Goal: Transaction & Acquisition: Book appointment/travel/reservation

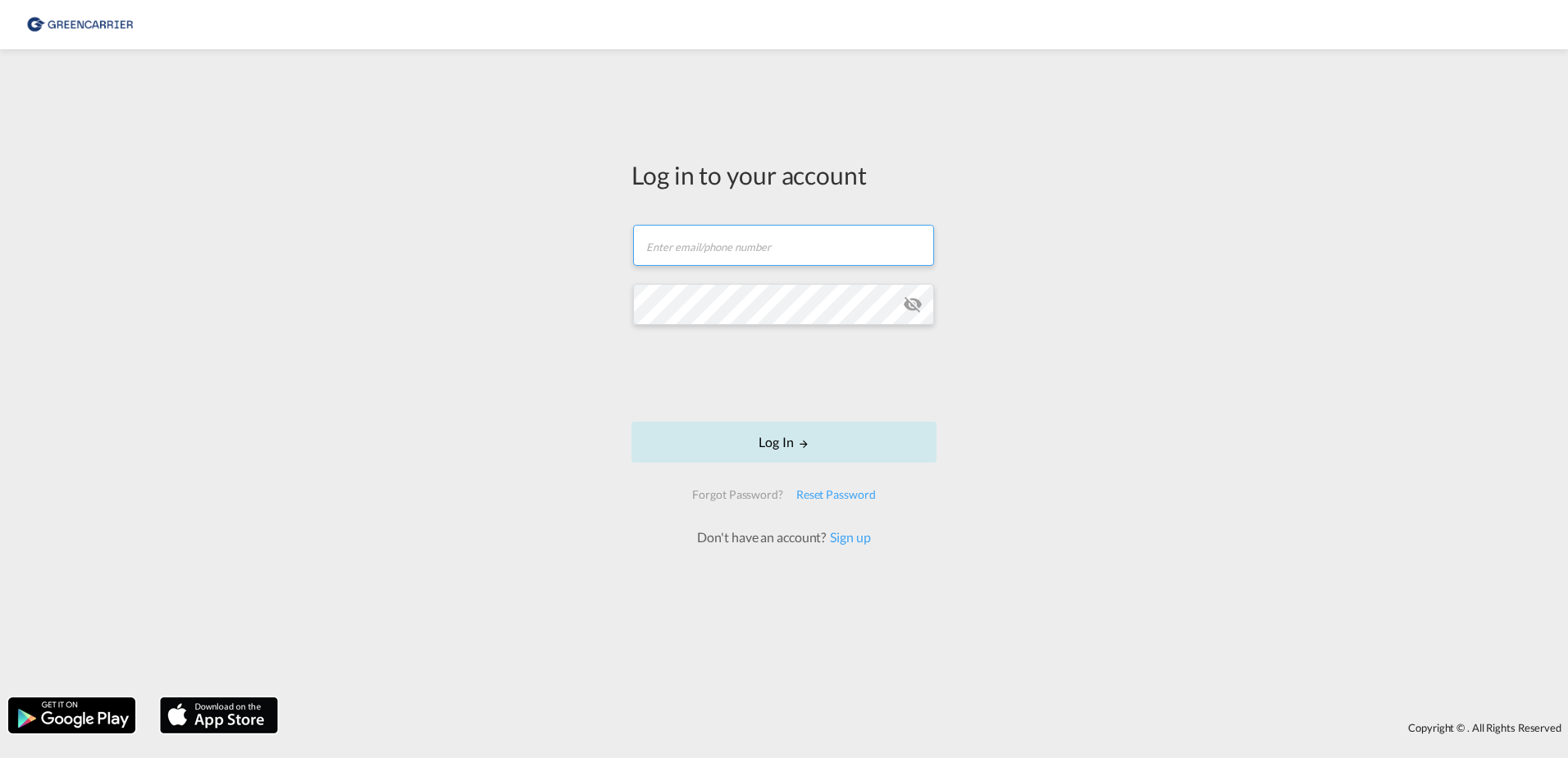
type input "OceanNovonesis.cph@scangl.com"
click at [762, 442] on button "Log In" at bounding box center [784, 442] width 305 height 41
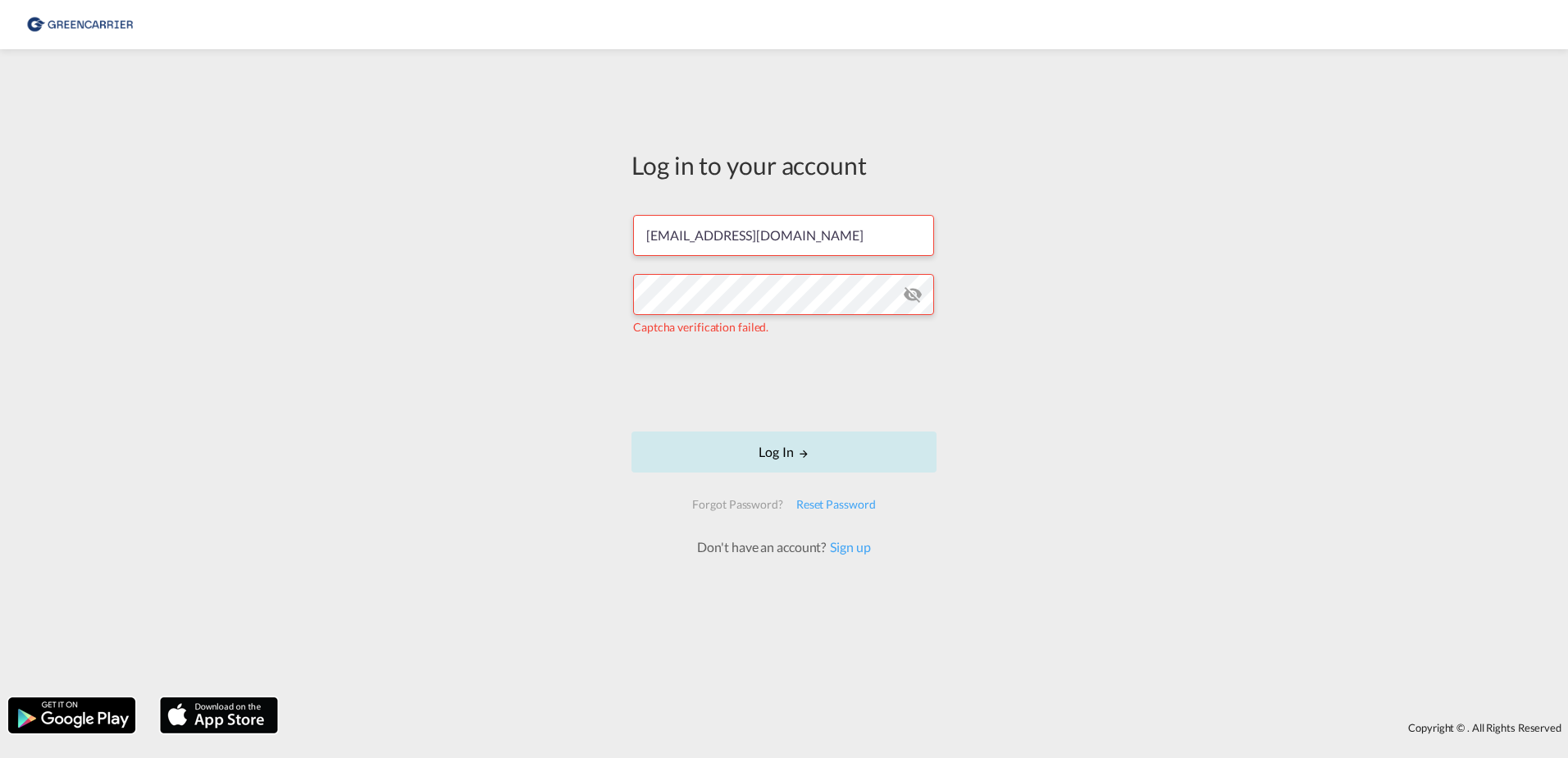
click at [762, 447] on button "Log In" at bounding box center [784, 452] width 305 height 41
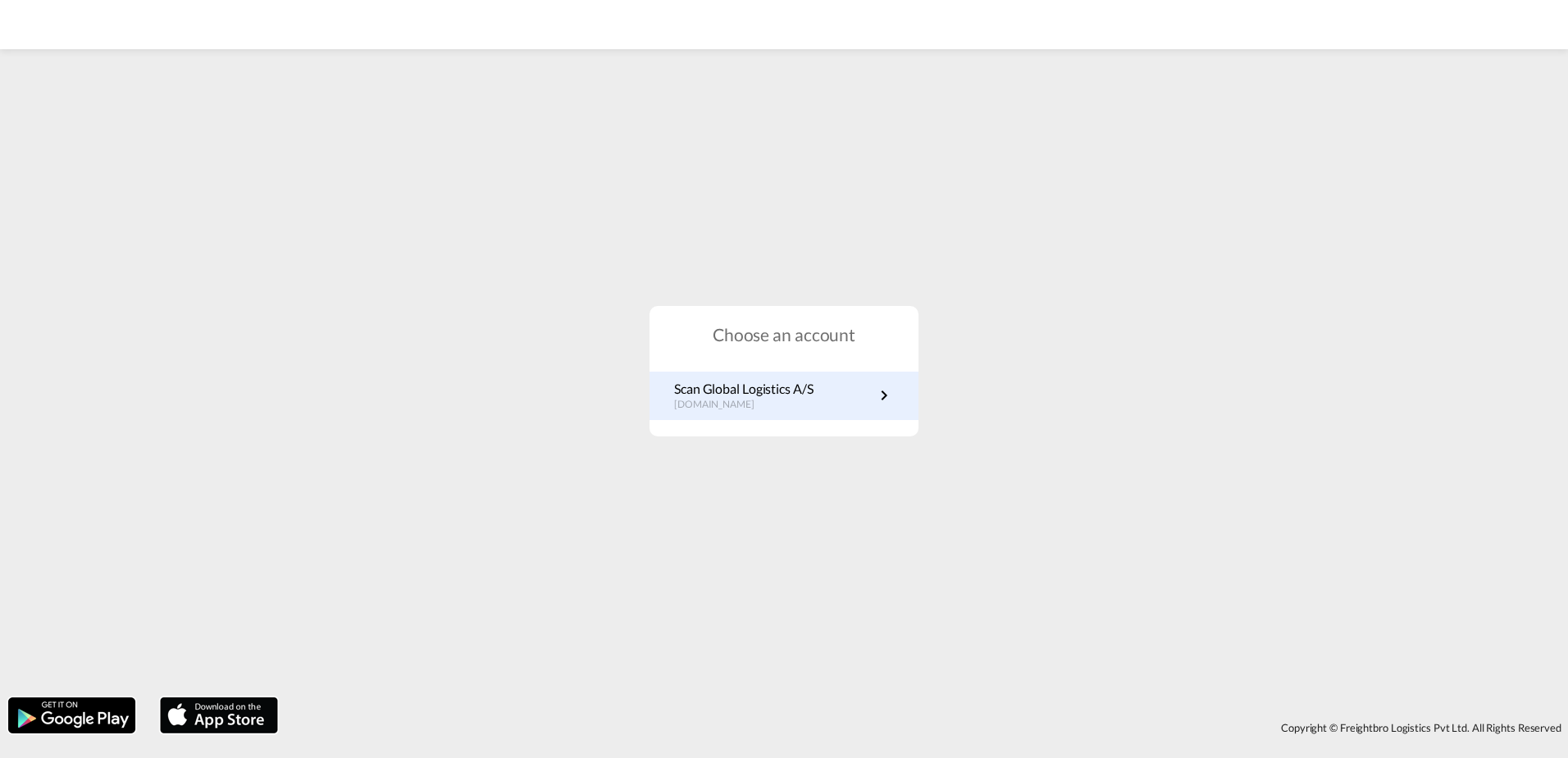
drag, startPoint x: 704, startPoint y: 406, endPoint x: 671, endPoint y: 395, distance: 34.8
click at [671, 395] on div "Scan Global Logistics A/S dk.portal.greencarrier.com" at bounding box center [784, 395] width 269 height 48
click at [877, 398] on md-icon "icon-chevron-right" at bounding box center [884, 395] width 20 height 20
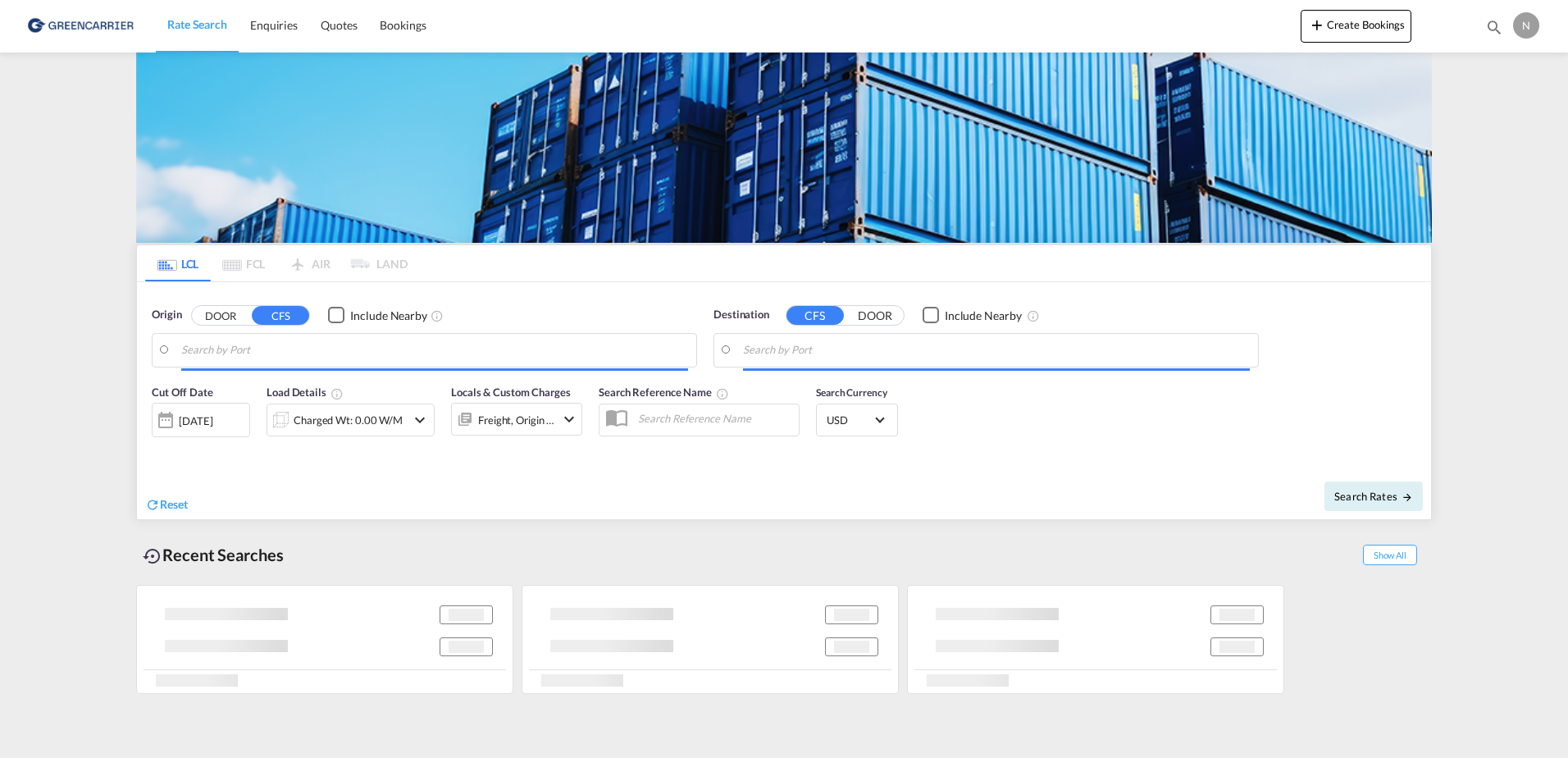
type input "DK-2880, Bagsværd, [GEOGRAPHIC_DATA], [GEOGRAPHIC_DATA]"
type input "[GEOGRAPHIC_DATA], COCTG"
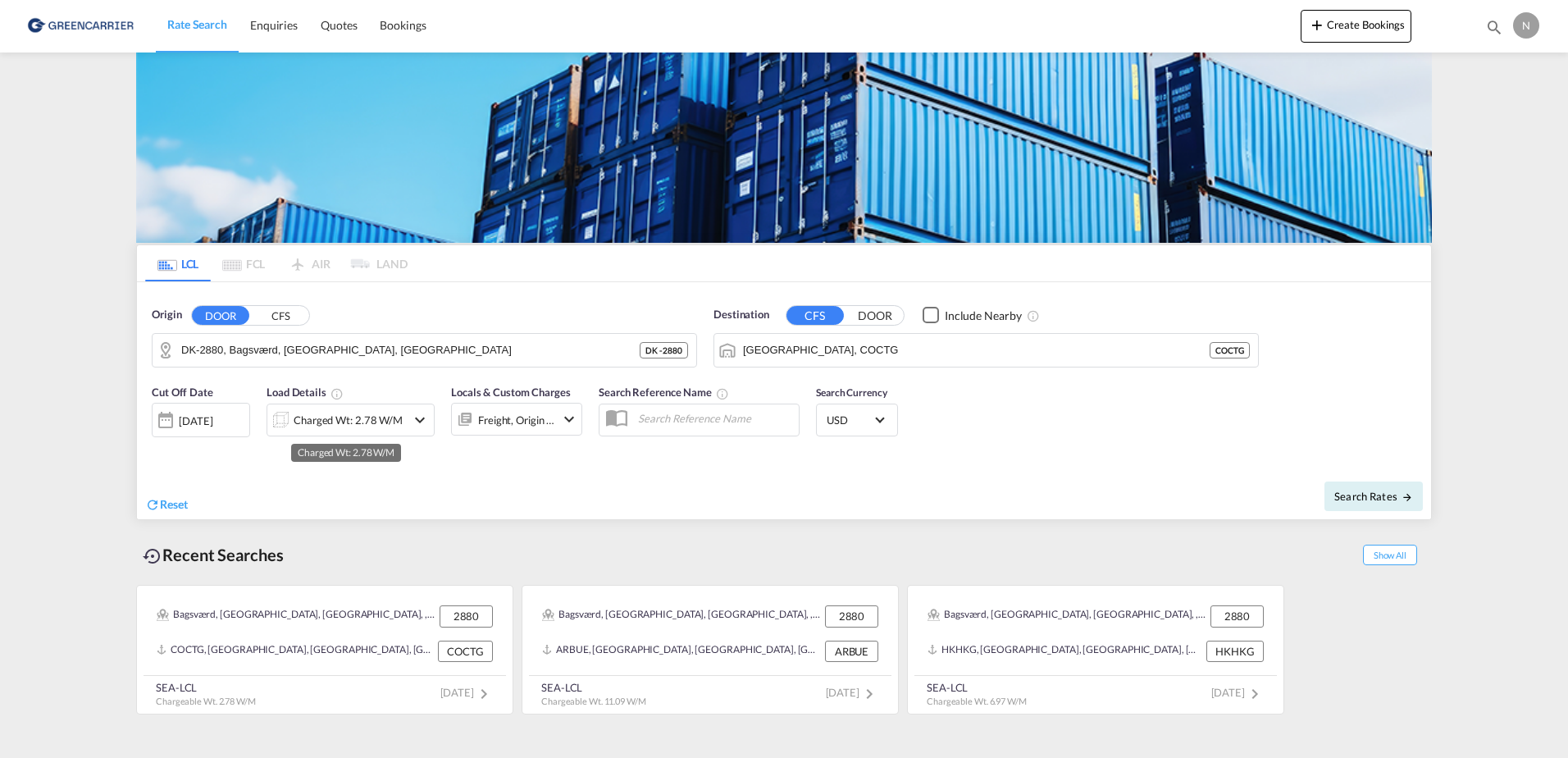
click at [353, 423] on div "Charged Wt: 2.78 W/M" at bounding box center [348, 419] width 109 height 23
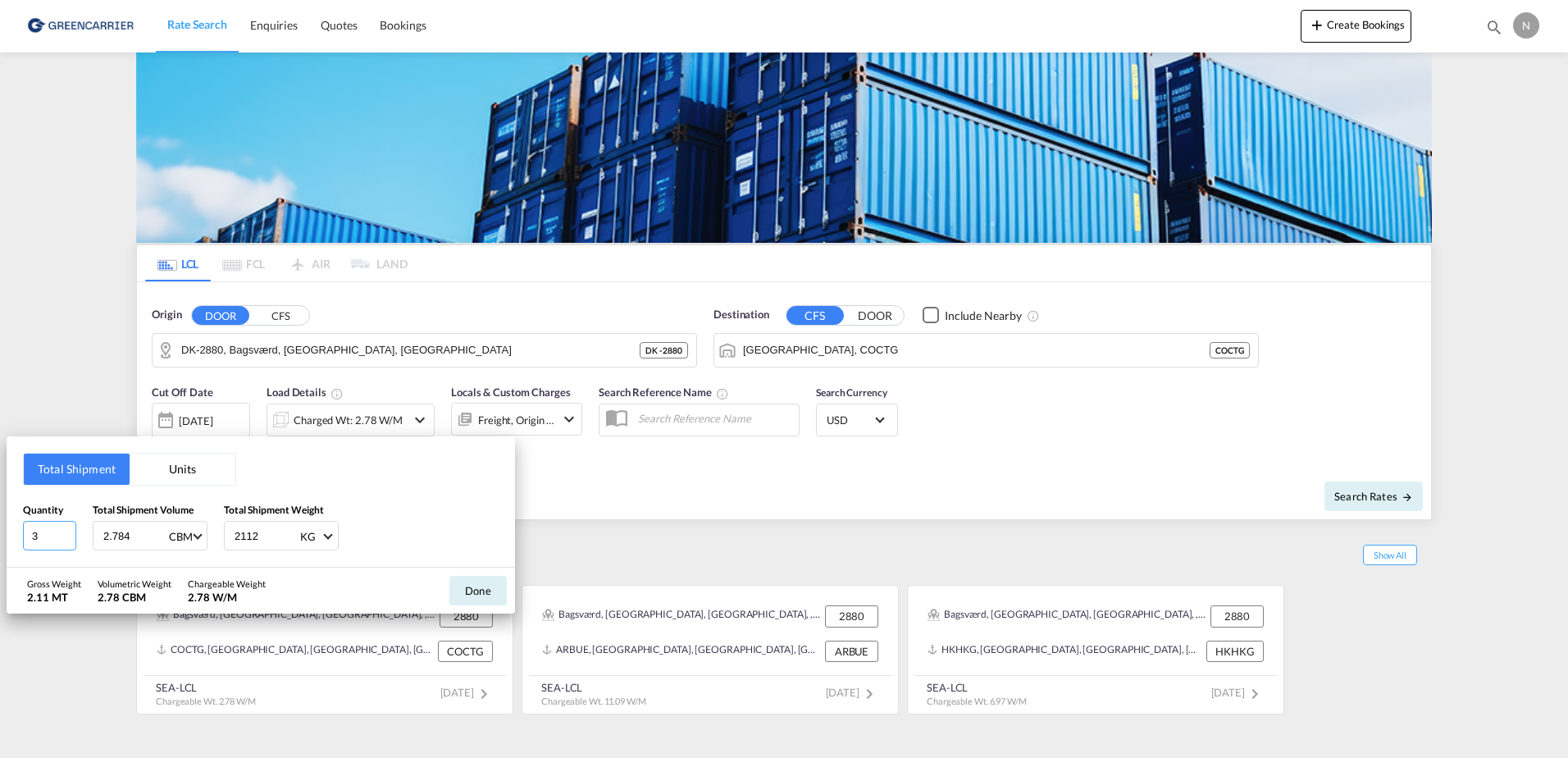
click at [62, 534] on input "3" at bounding box center [50, 536] width 53 height 29
type input "4"
click at [62, 534] on input "4" at bounding box center [50, 536] width 53 height 29
type input "2"
click at [163, 536] on input "3.784" at bounding box center [134, 535] width 65 height 28
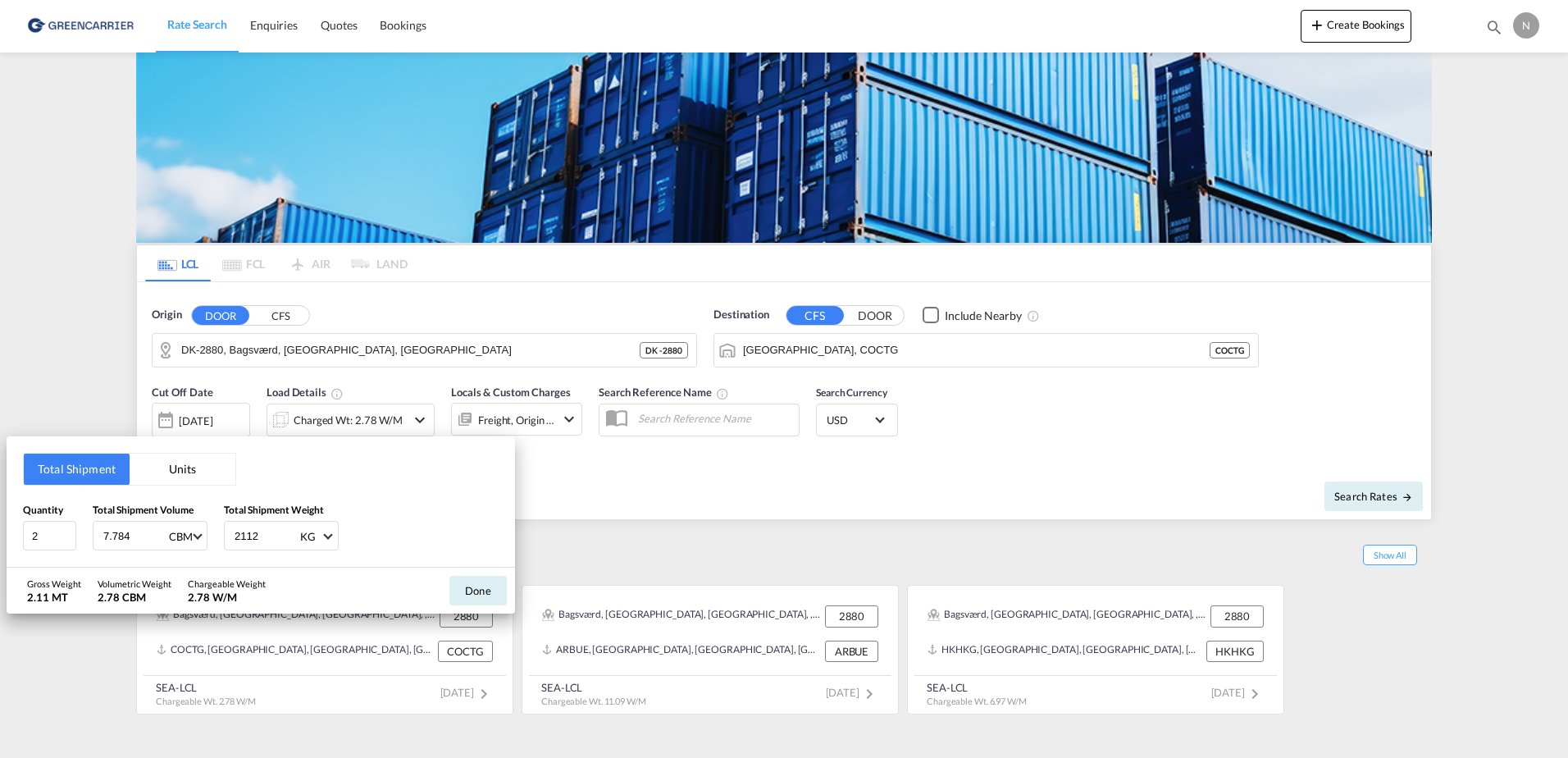
drag, startPoint x: 163, startPoint y: 536, endPoint x: -3, endPoint y: 529, distance: 166.1
type input "7.784"
click at [102, 529] on input "7.784" at bounding box center [134, 535] width 65 height 28
click at [121, 534] on input "7.784" at bounding box center [134, 535] width 65 height 28
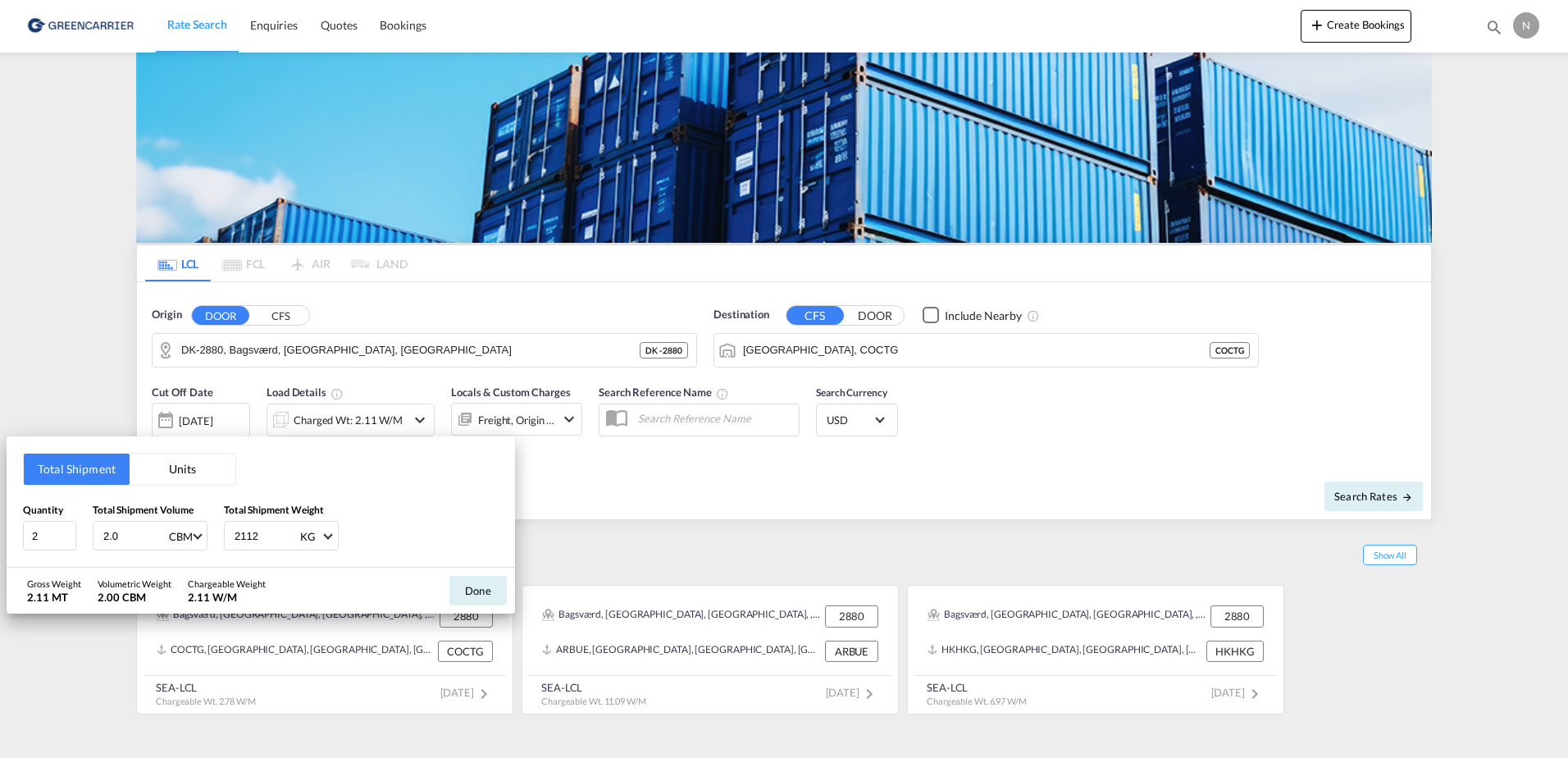
type input "2"
type input "2.016"
click at [252, 537] on input "2112" at bounding box center [265, 535] width 65 height 28
type input "1168"
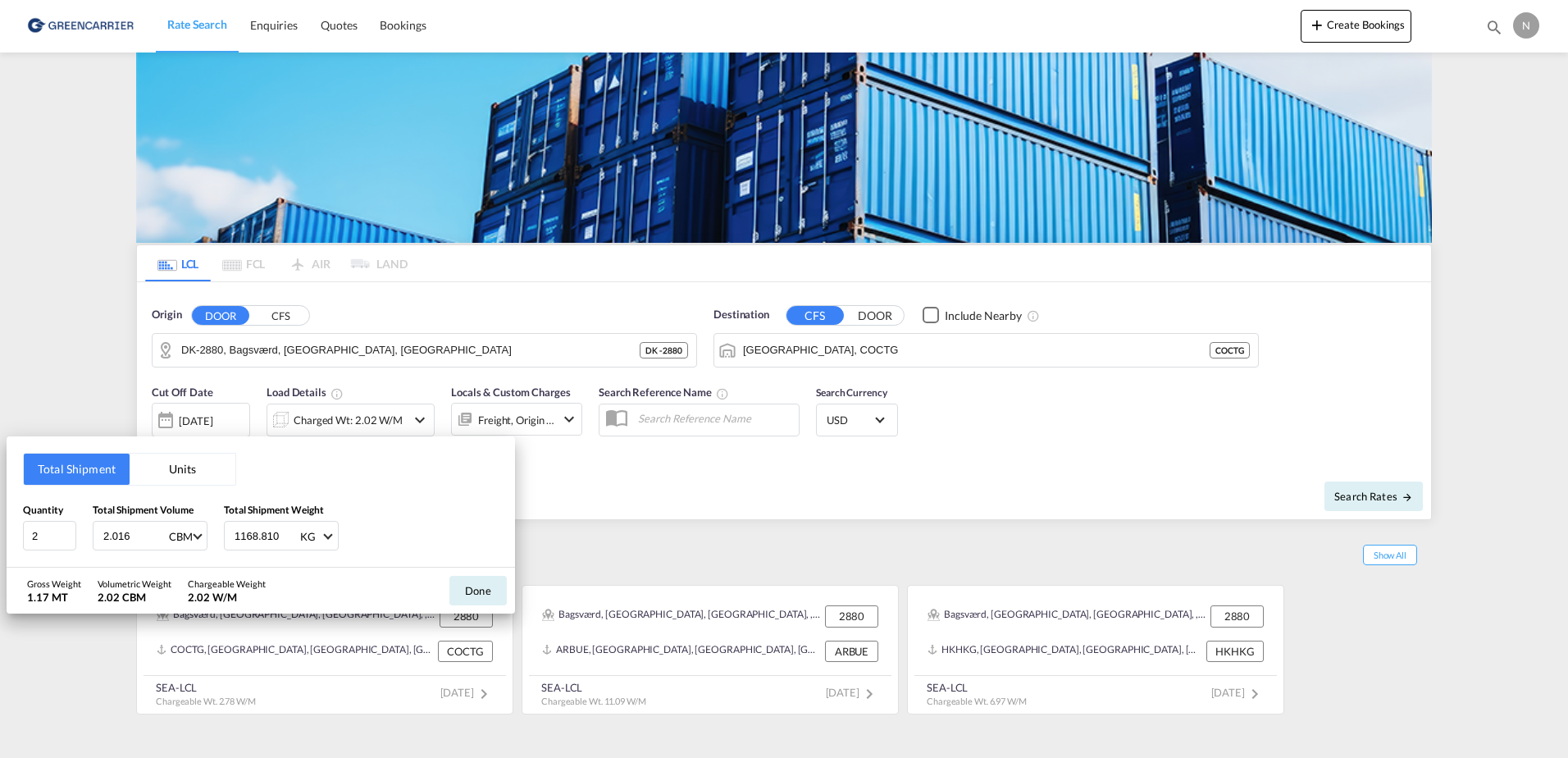
type input "1168.810"
click at [427, 502] on div "Quantity 2 Total Shipment Volume 2.016 CBM CBM CFT Total Shipment Weight 1168.8…" at bounding box center [261, 526] width 476 height 49
click at [488, 589] on button "Done" at bounding box center [478, 590] width 58 height 29
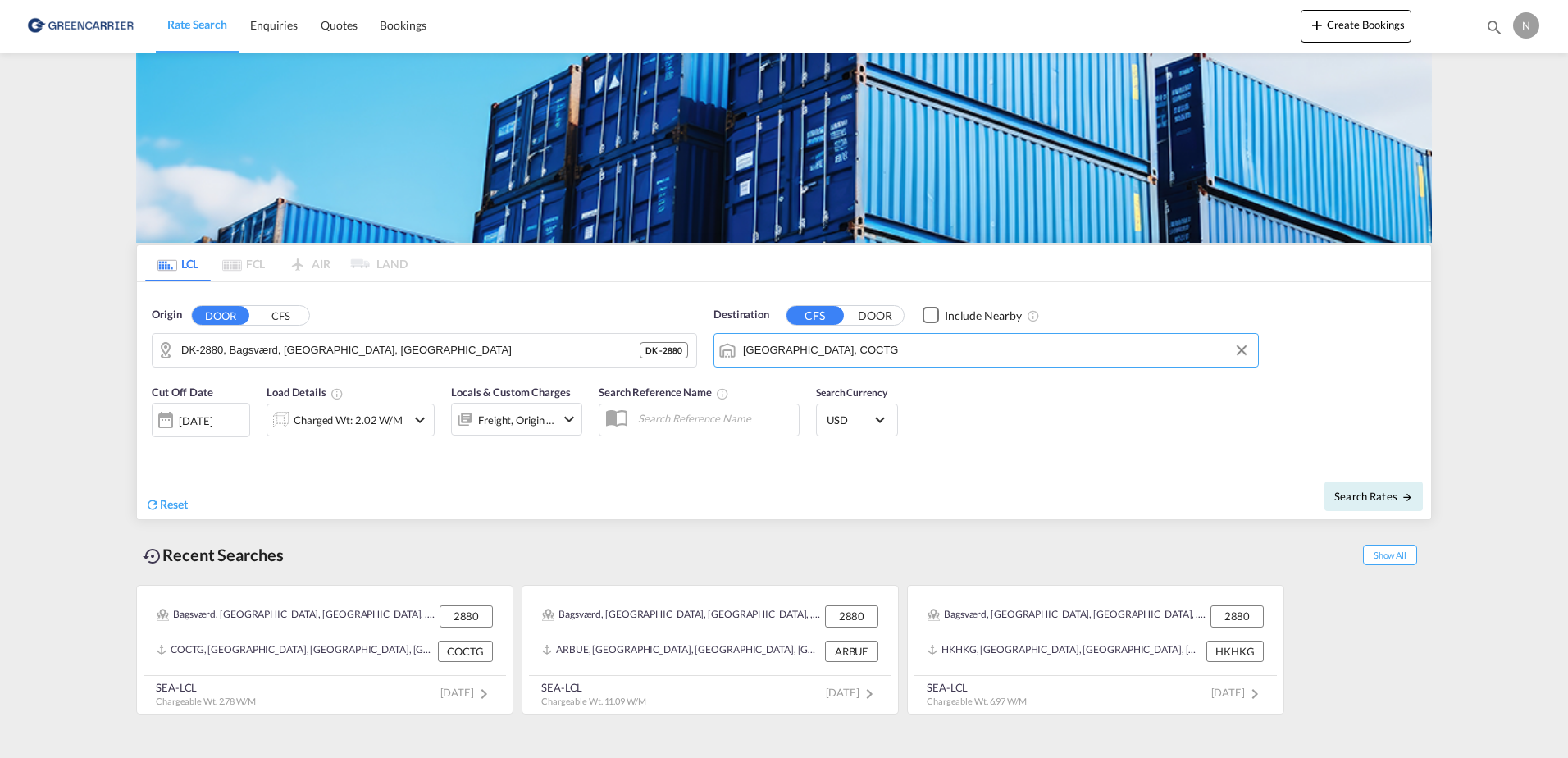
click at [891, 351] on input "[GEOGRAPHIC_DATA], COCTG" at bounding box center [997, 350] width 507 height 25
drag, startPoint x: 891, startPoint y: 351, endPoint x: 784, endPoint y: 343, distance: 107.3
click at [784, 343] on input "[GEOGRAPHIC_DATA], COCTG" at bounding box center [997, 350] width 507 height 25
click at [920, 340] on input "[GEOGRAPHIC_DATA], COCTG" at bounding box center [997, 350] width 507 height 25
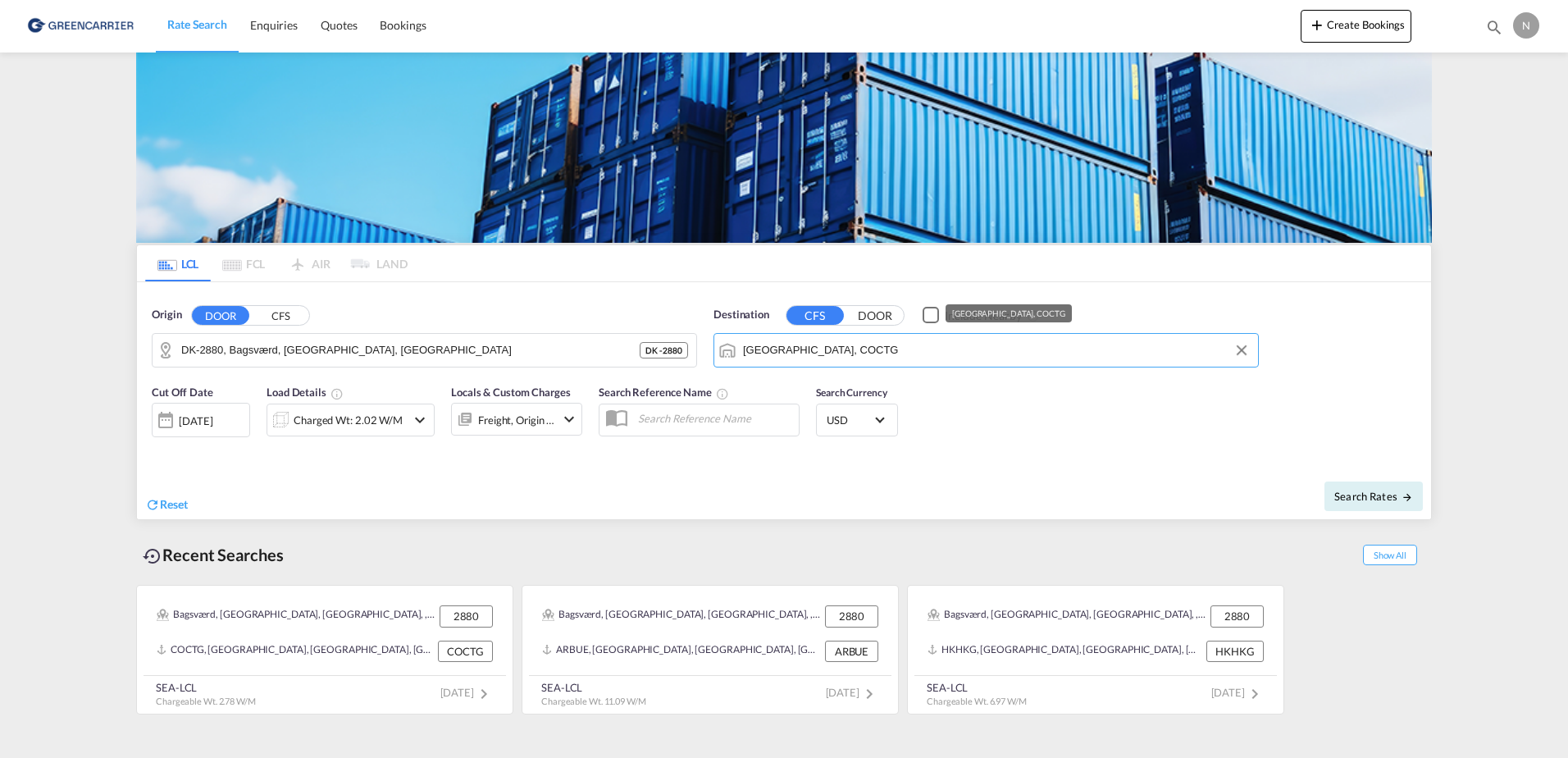
click at [908, 349] on input "[GEOGRAPHIC_DATA], COCTG" at bounding box center [997, 350] width 507 height 25
drag, startPoint x: 908, startPoint y: 349, endPoint x: 679, endPoint y: 326, distance: 230.2
click at [679, 326] on div "Origin DOOR CFS DK-2880, [GEOGRAPHIC_DATA], [GEOGRAPHIC_DATA], [GEOGRAPHIC_DATA…" at bounding box center [784, 328] width 1294 height 94
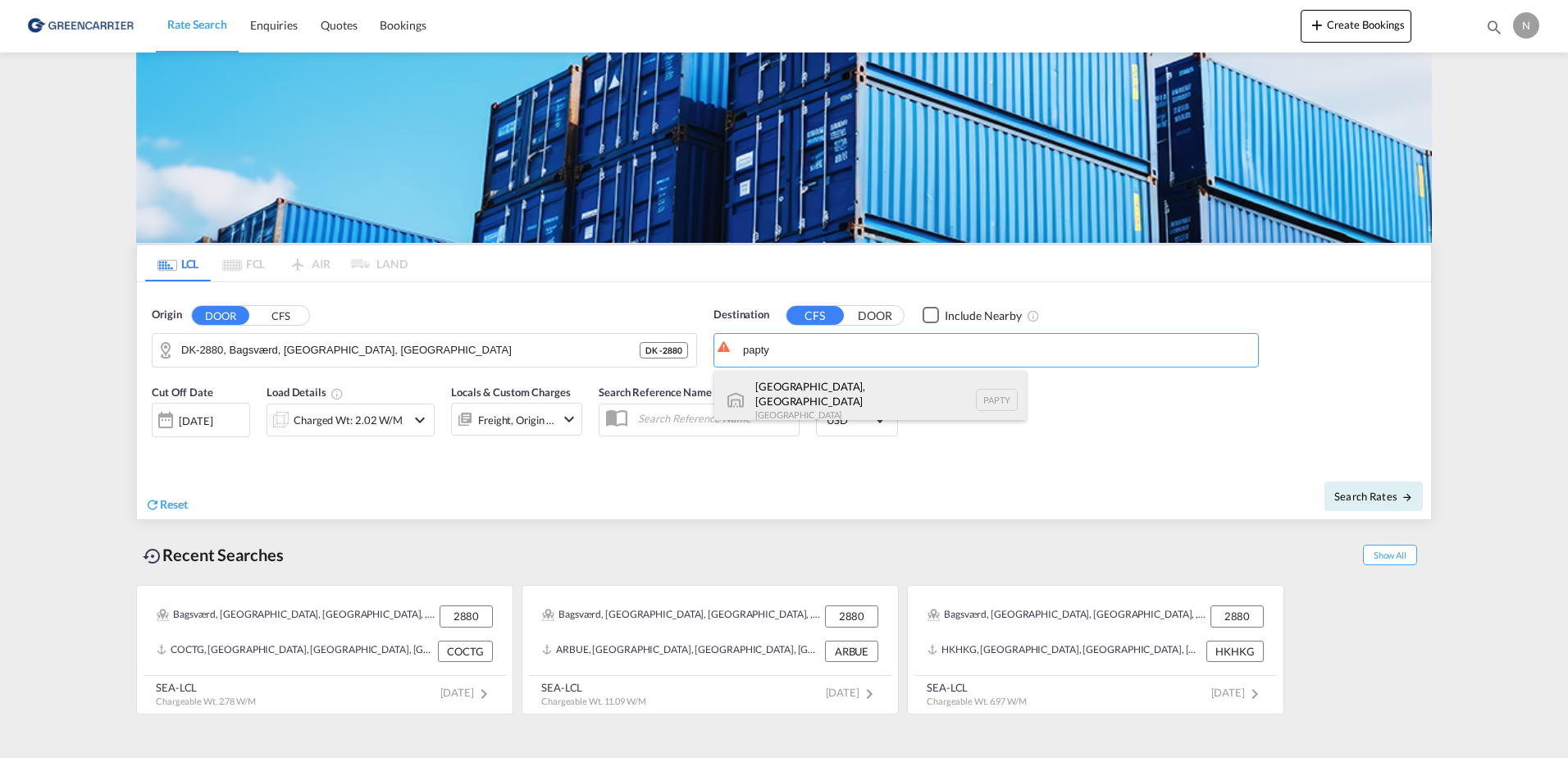
click at [782, 379] on div "[GEOGRAPHIC_DATA], [GEOGRAPHIC_DATA] PAPTY" at bounding box center [870, 400] width 312 height 59
type input "[GEOGRAPHIC_DATA], [GEOGRAPHIC_DATA], PAPTY"
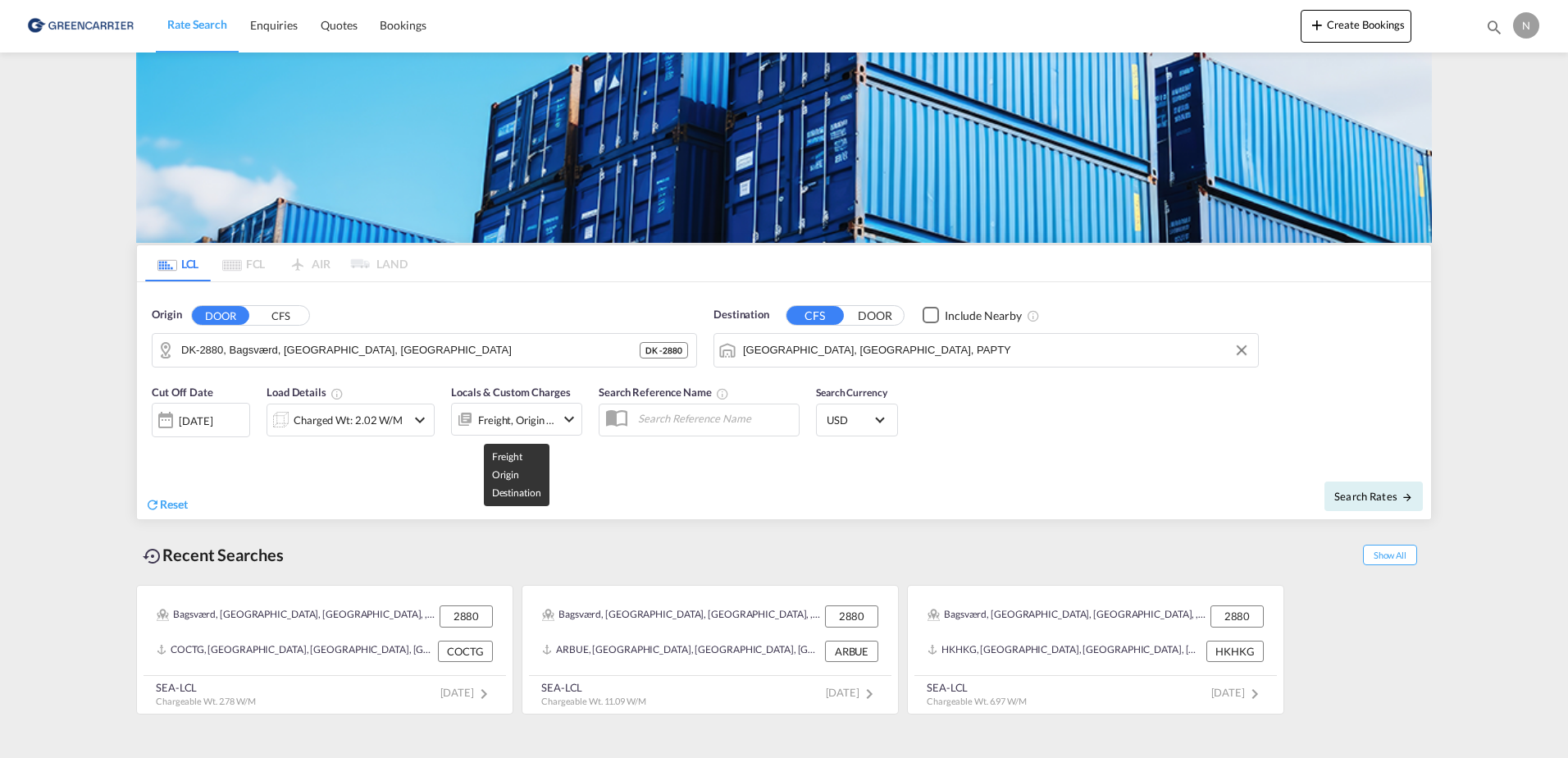
click at [505, 420] on div "Freight, Origin +1" at bounding box center [516, 419] width 77 height 23
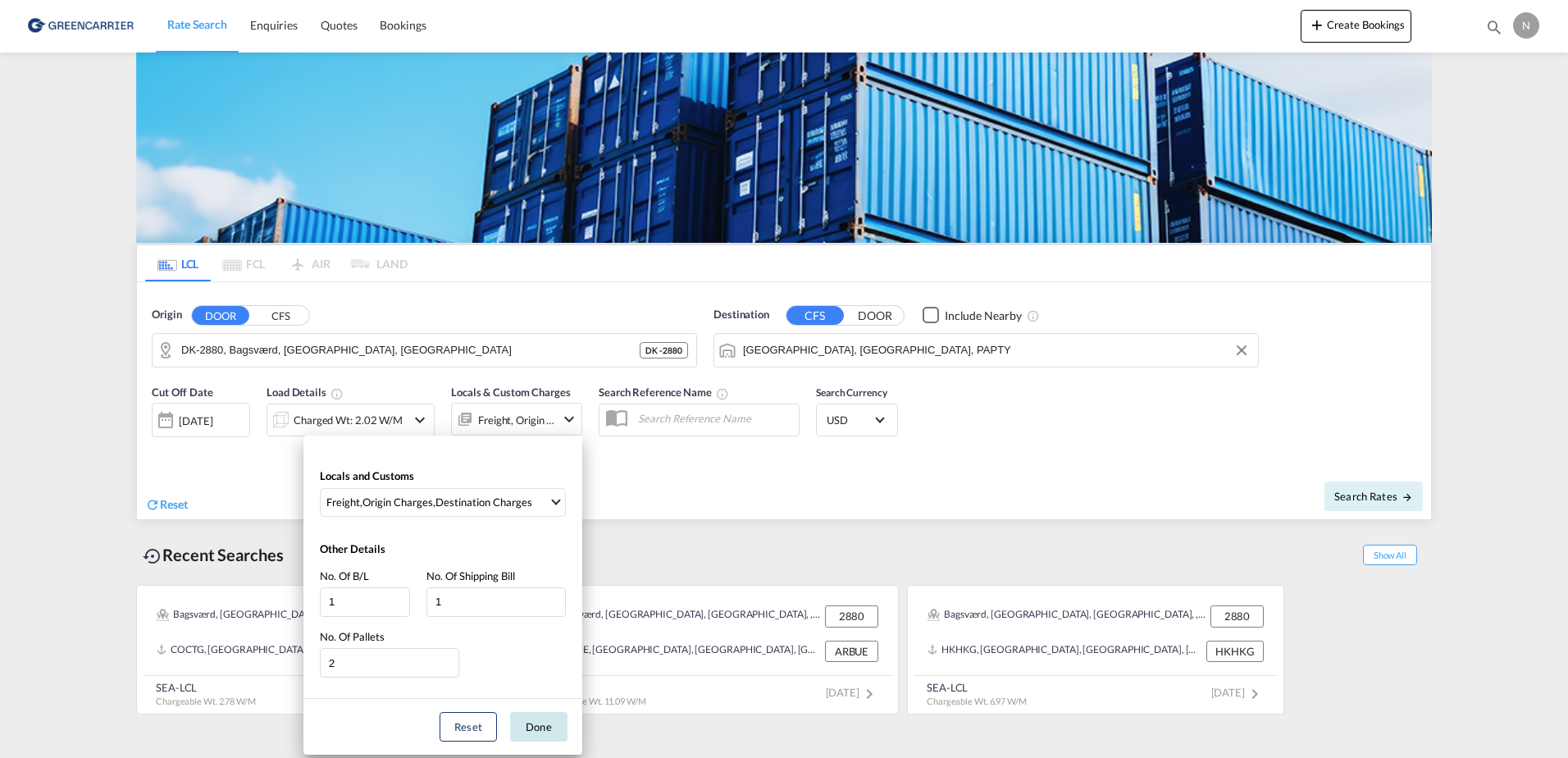
click at [529, 729] on button "Done" at bounding box center [538, 726] width 58 height 29
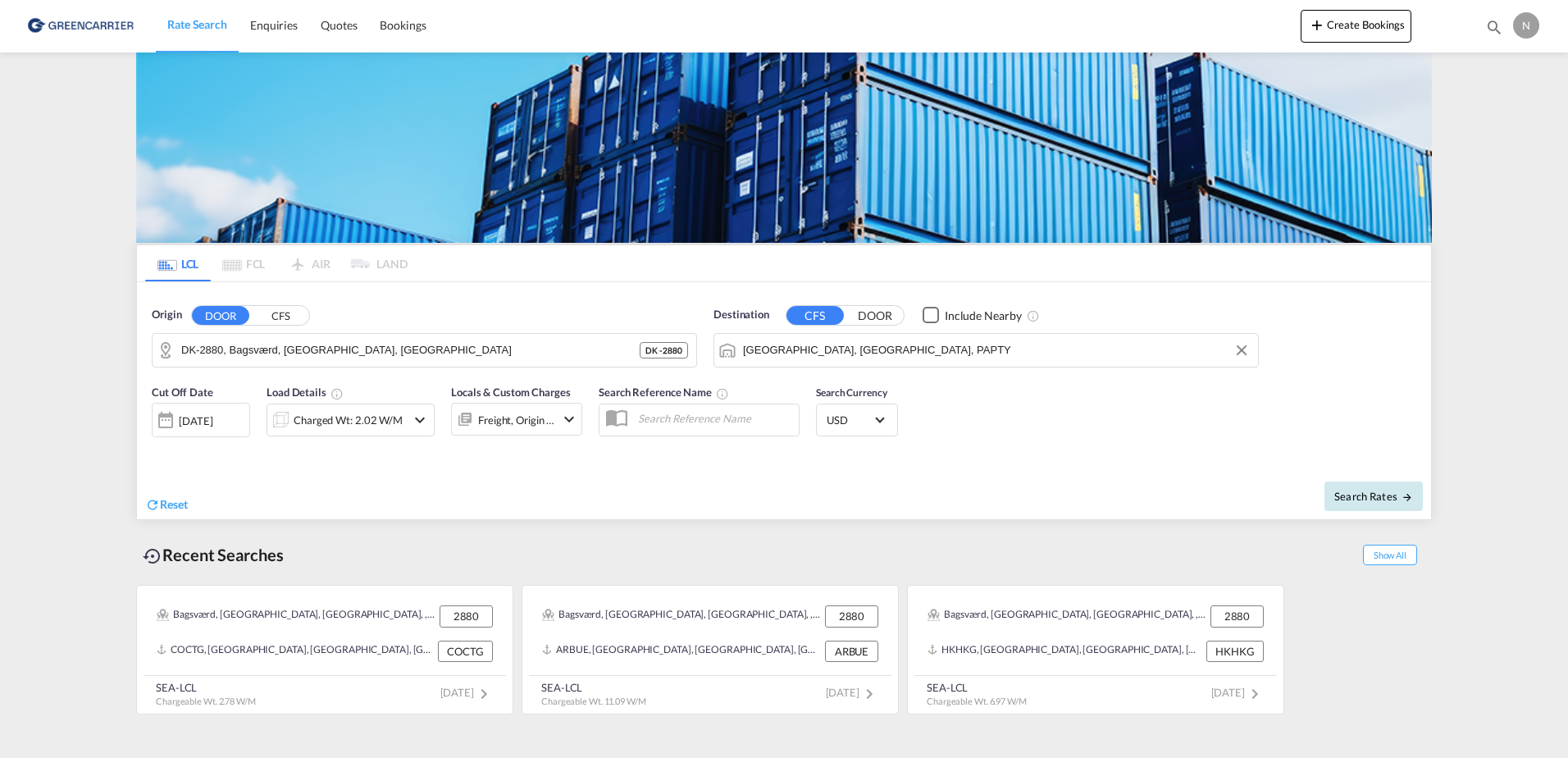
click at [1403, 493] on md-icon "icon-arrow-right" at bounding box center [1407, 496] width 11 height 11
type input "2880 to PAPTY / [DATE]"
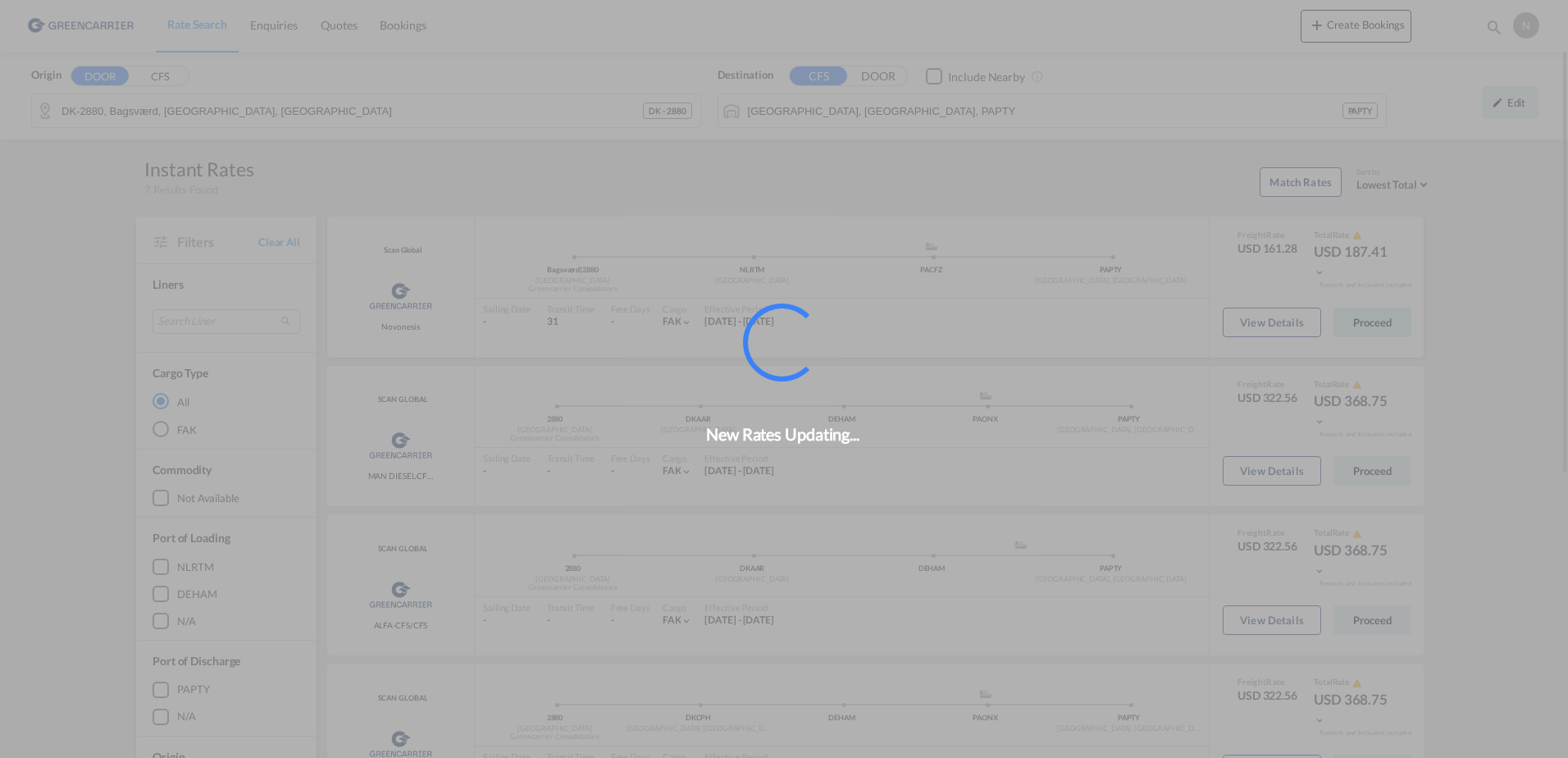
click at [1376, 337] on div "New Rates Updating..." at bounding box center [784, 379] width 1568 height 758
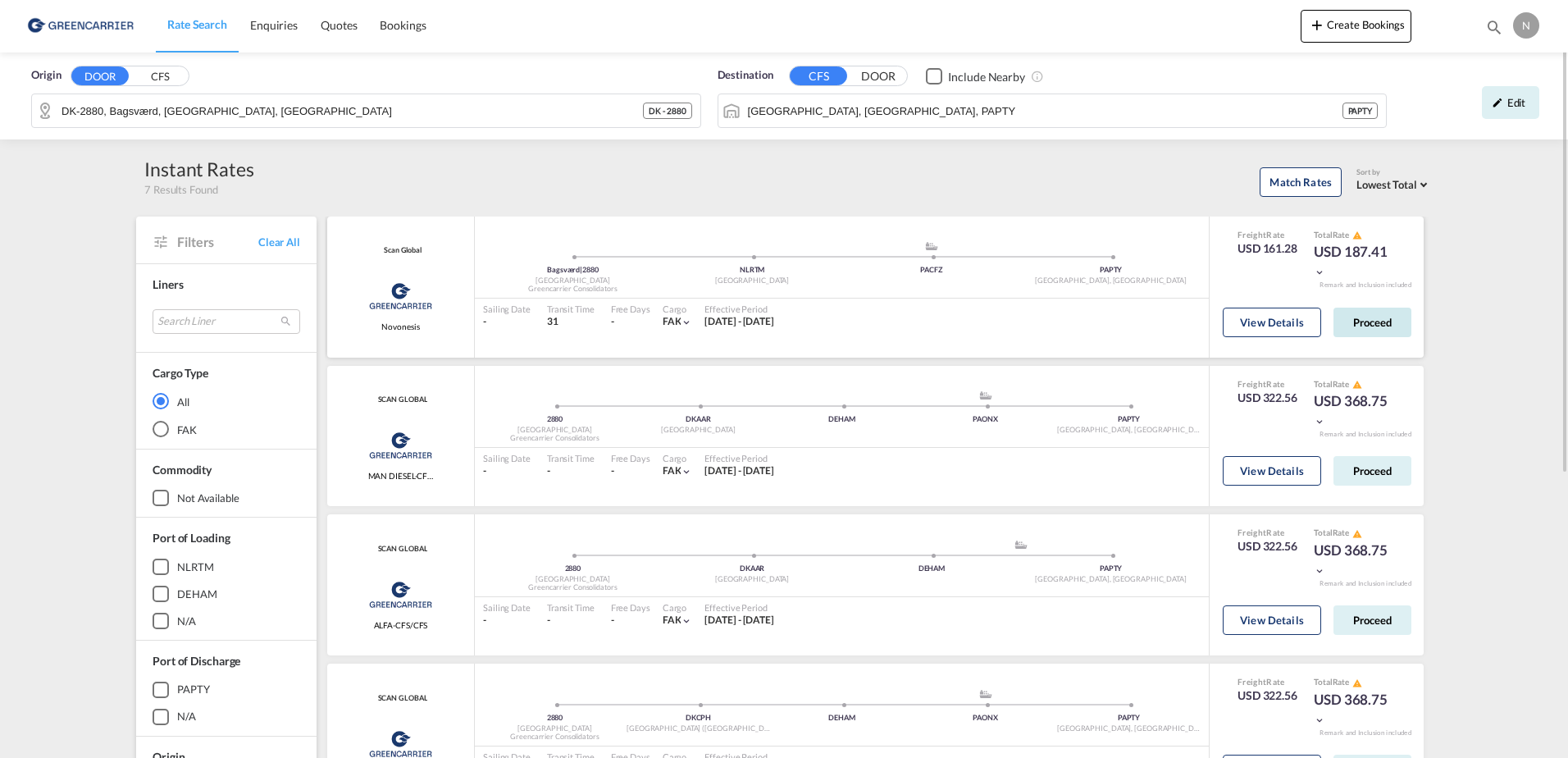
click at [1363, 322] on button "Proceed" at bounding box center [1372, 322] width 78 height 29
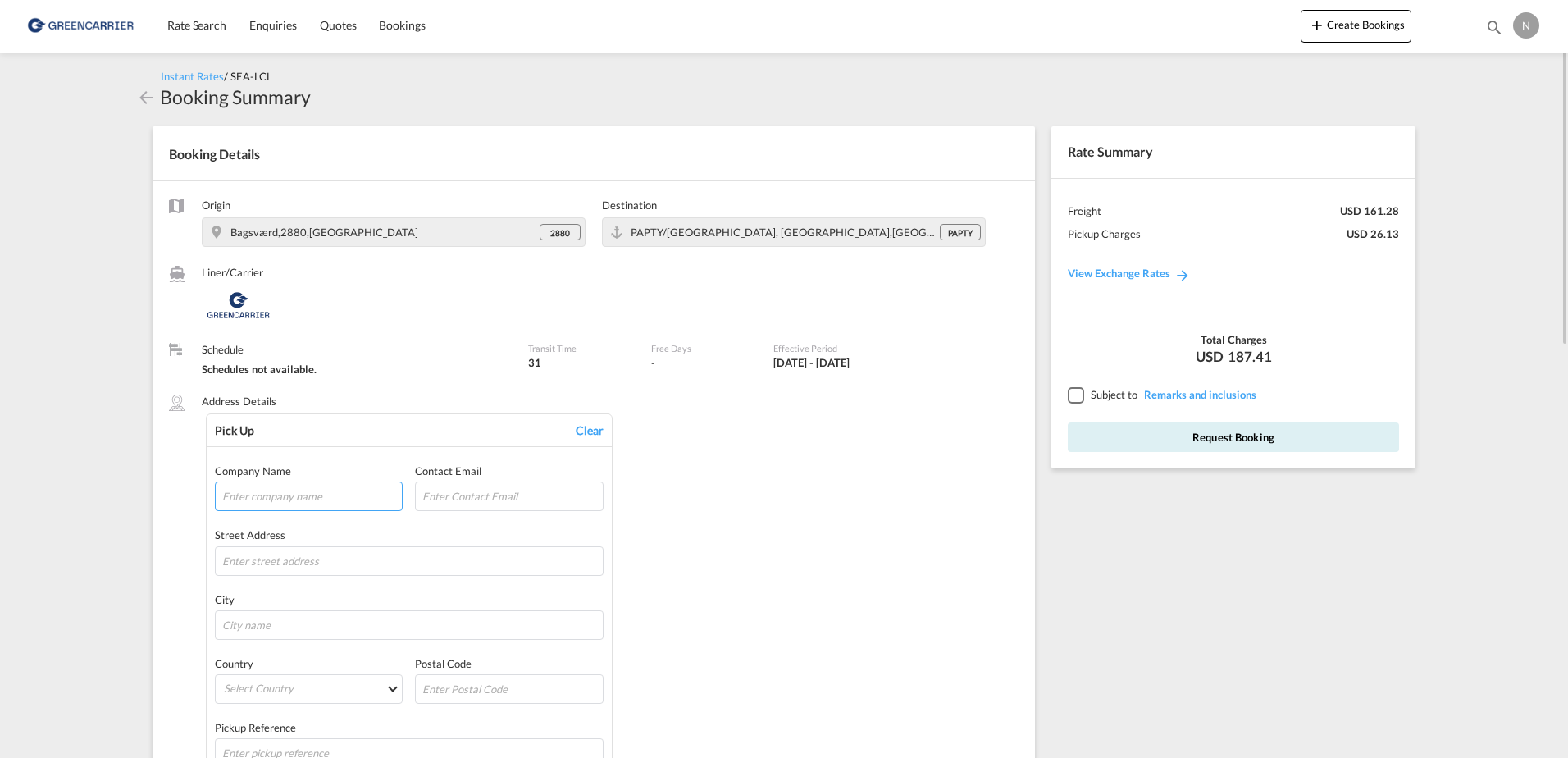
click at [335, 488] on input "text" at bounding box center [308, 496] width 188 height 29
click at [716, 473] on div "Pick Up Clear Company Name Contact Email Street Address City Country Select Cou…" at bounding box center [612, 595] width 812 height 364
click at [145, 94] on md-icon "icon-arrow-left" at bounding box center [146, 97] width 20 height 20
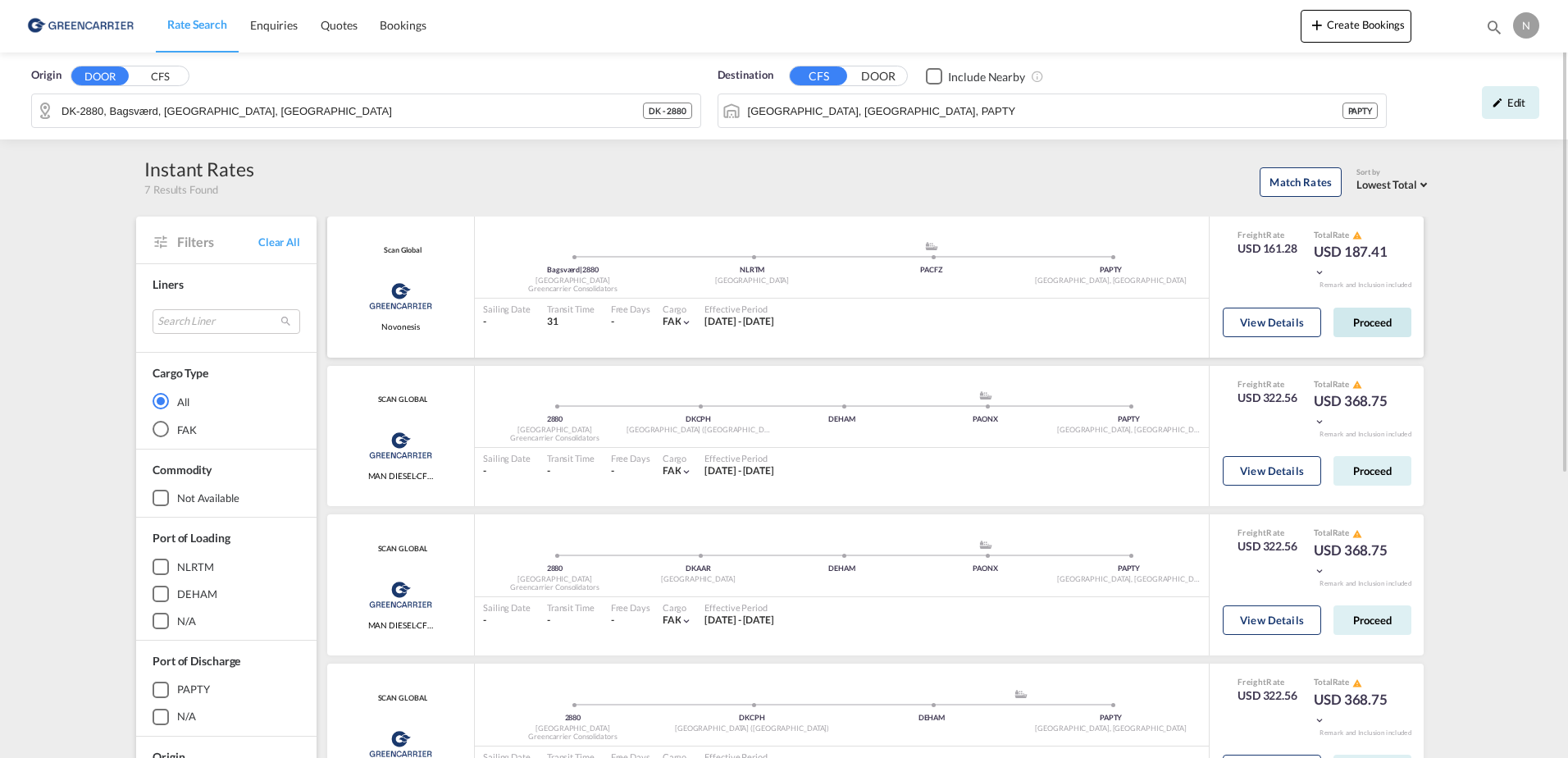
click at [1376, 332] on button "Proceed" at bounding box center [1372, 322] width 78 height 29
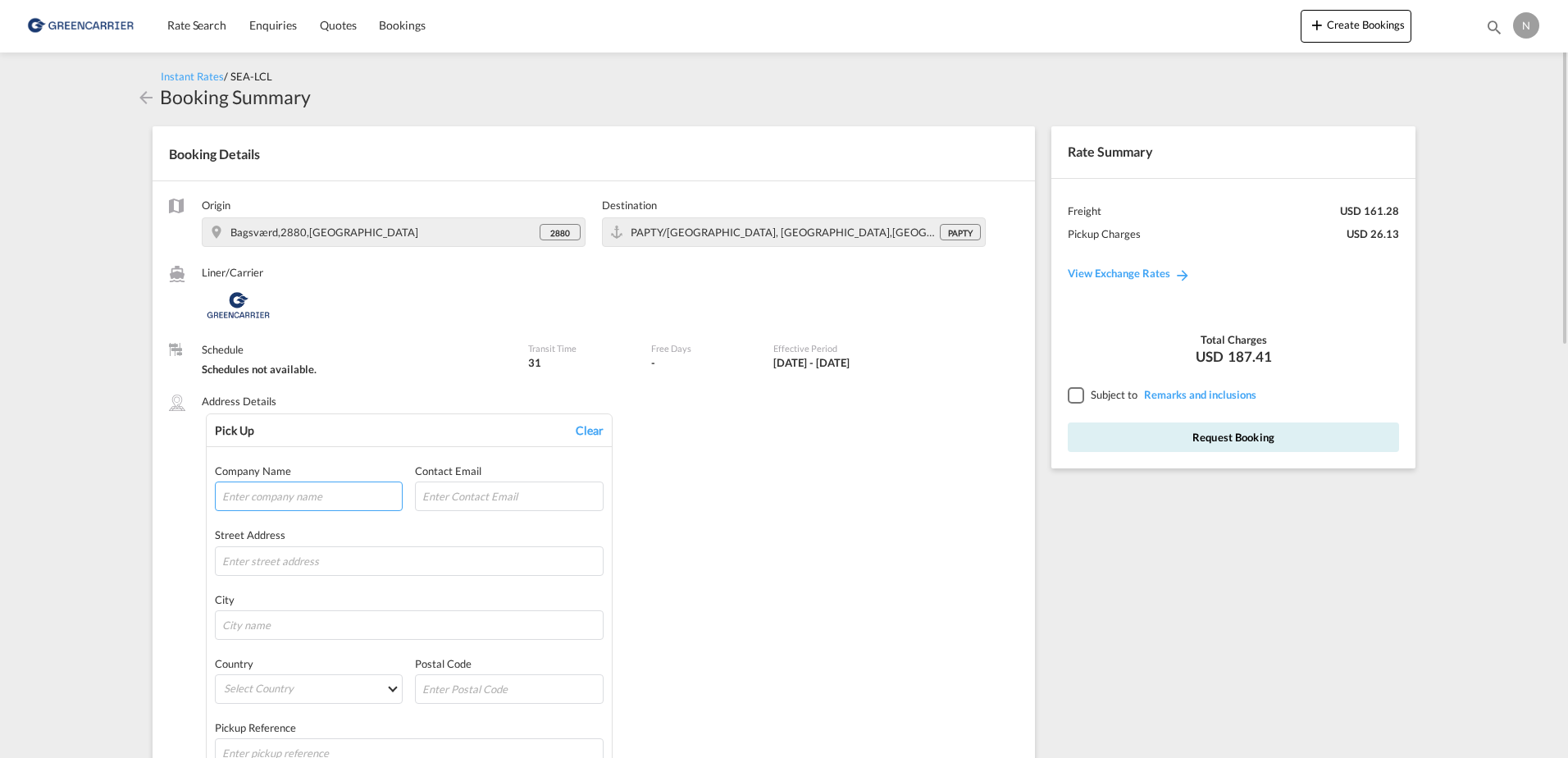
click at [279, 501] on input "text" at bounding box center [308, 496] width 188 height 29
click at [895, 568] on div "Pick Up Clear Company Name Contact Email Street Address City Country Select Cou…" at bounding box center [612, 595] width 812 height 364
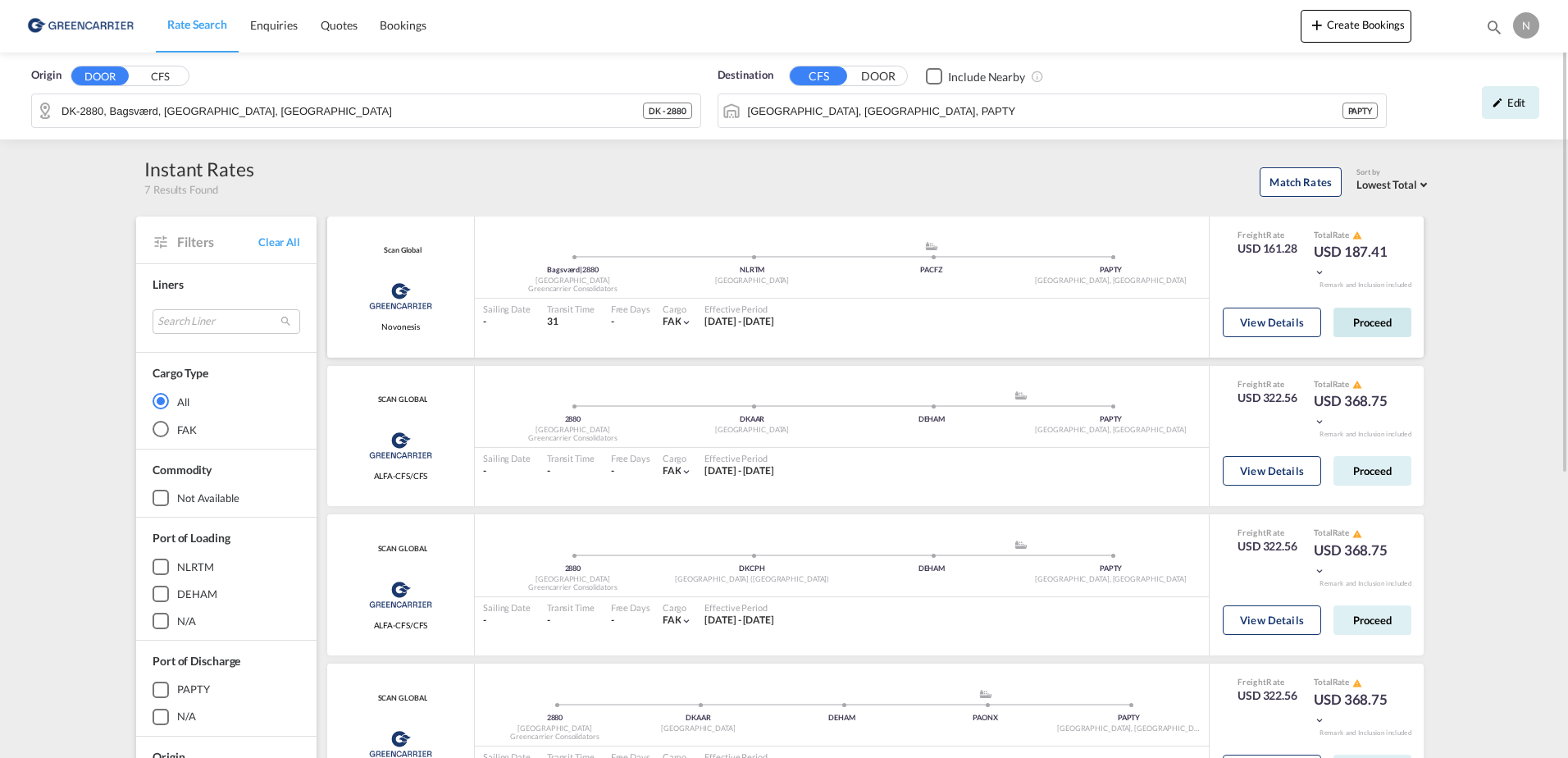
click at [1376, 331] on button "Proceed" at bounding box center [1372, 322] width 78 height 29
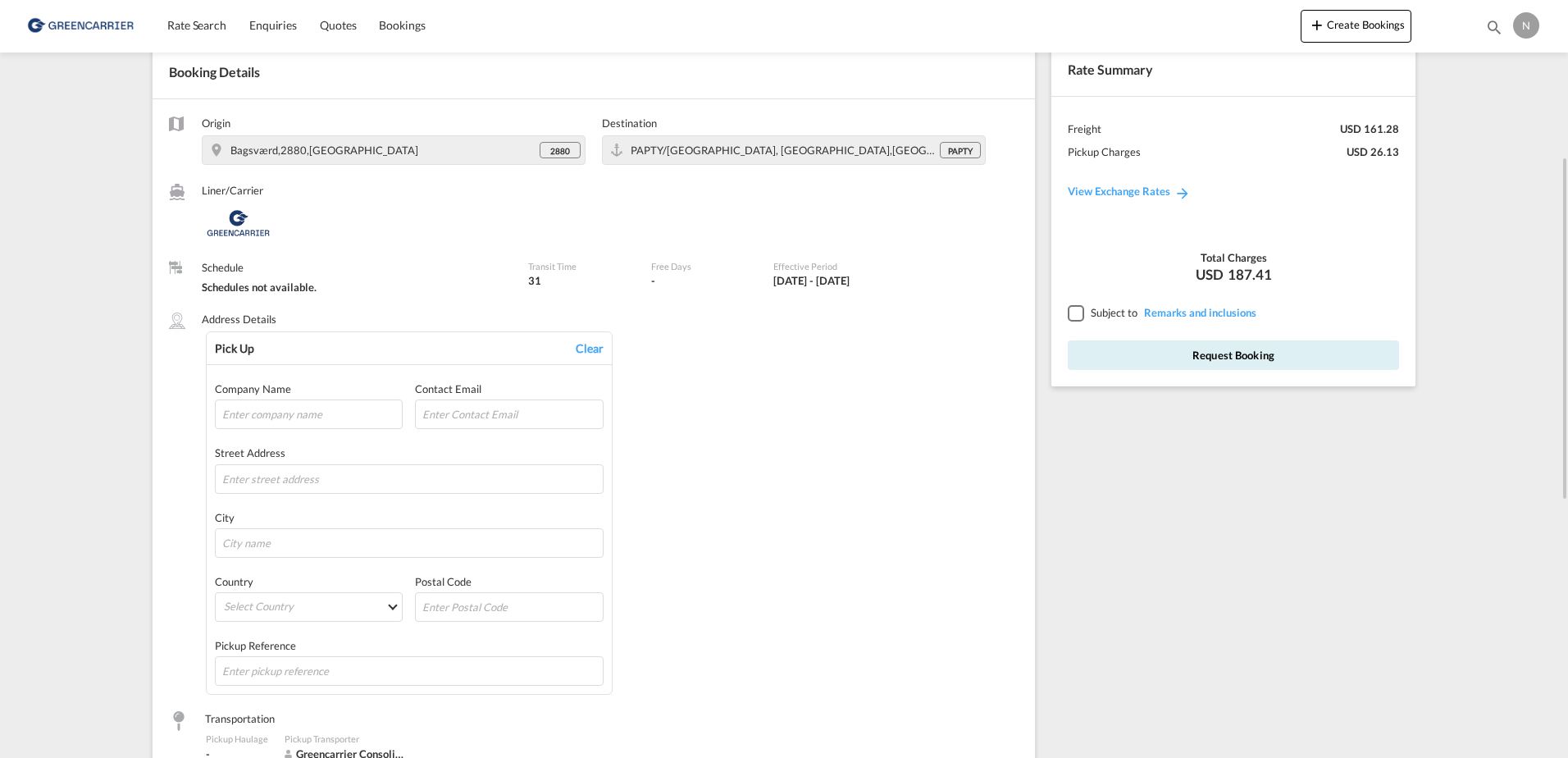
scroll to position [164, 0]
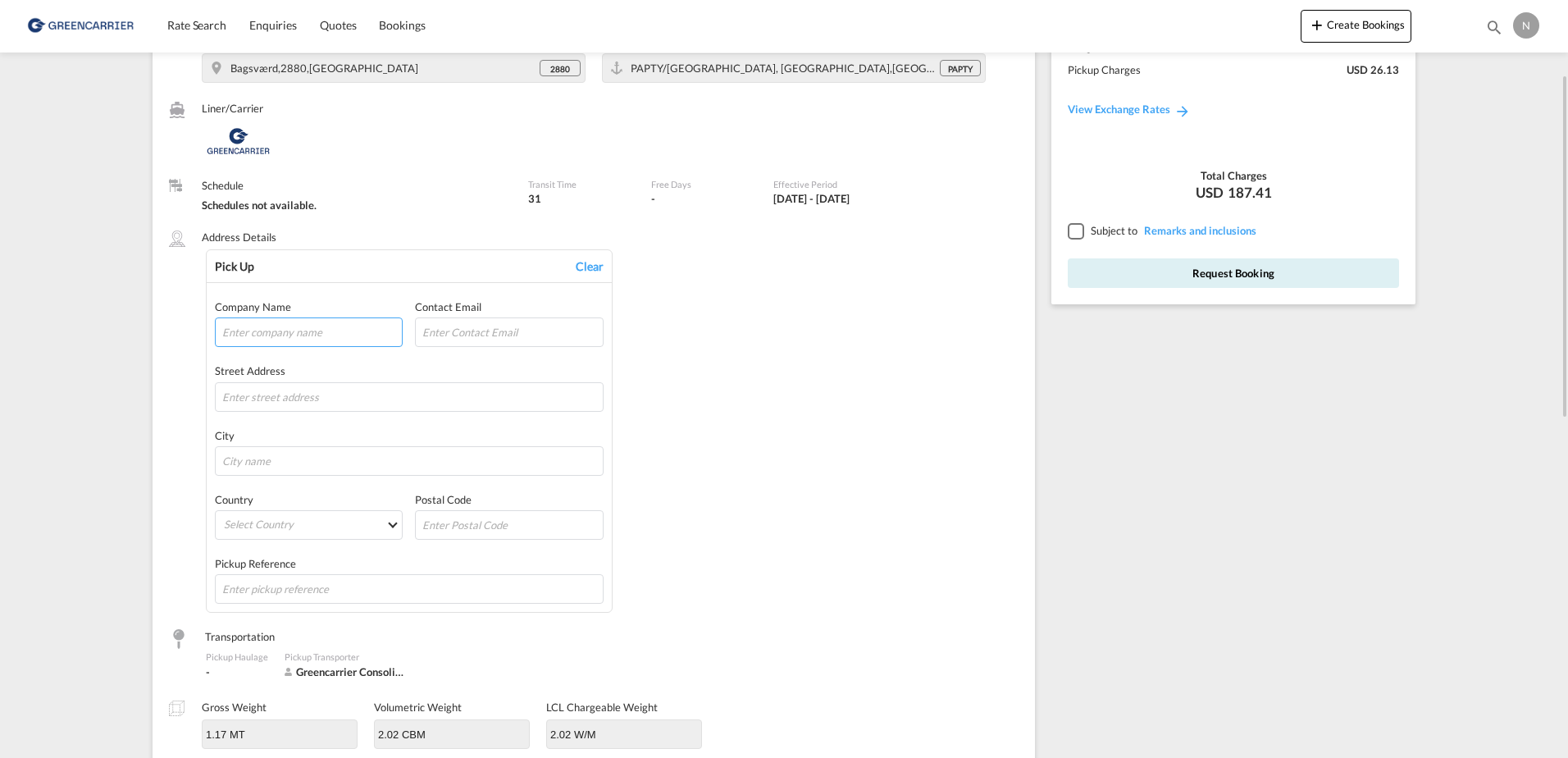
click at [294, 334] on input "text" at bounding box center [308, 332] width 188 height 29
click at [945, 426] on div "Pick Up Clear Company Name Contact Email Street Address City Country Select Cou…" at bounding box center [612, 431] width 812 height 364
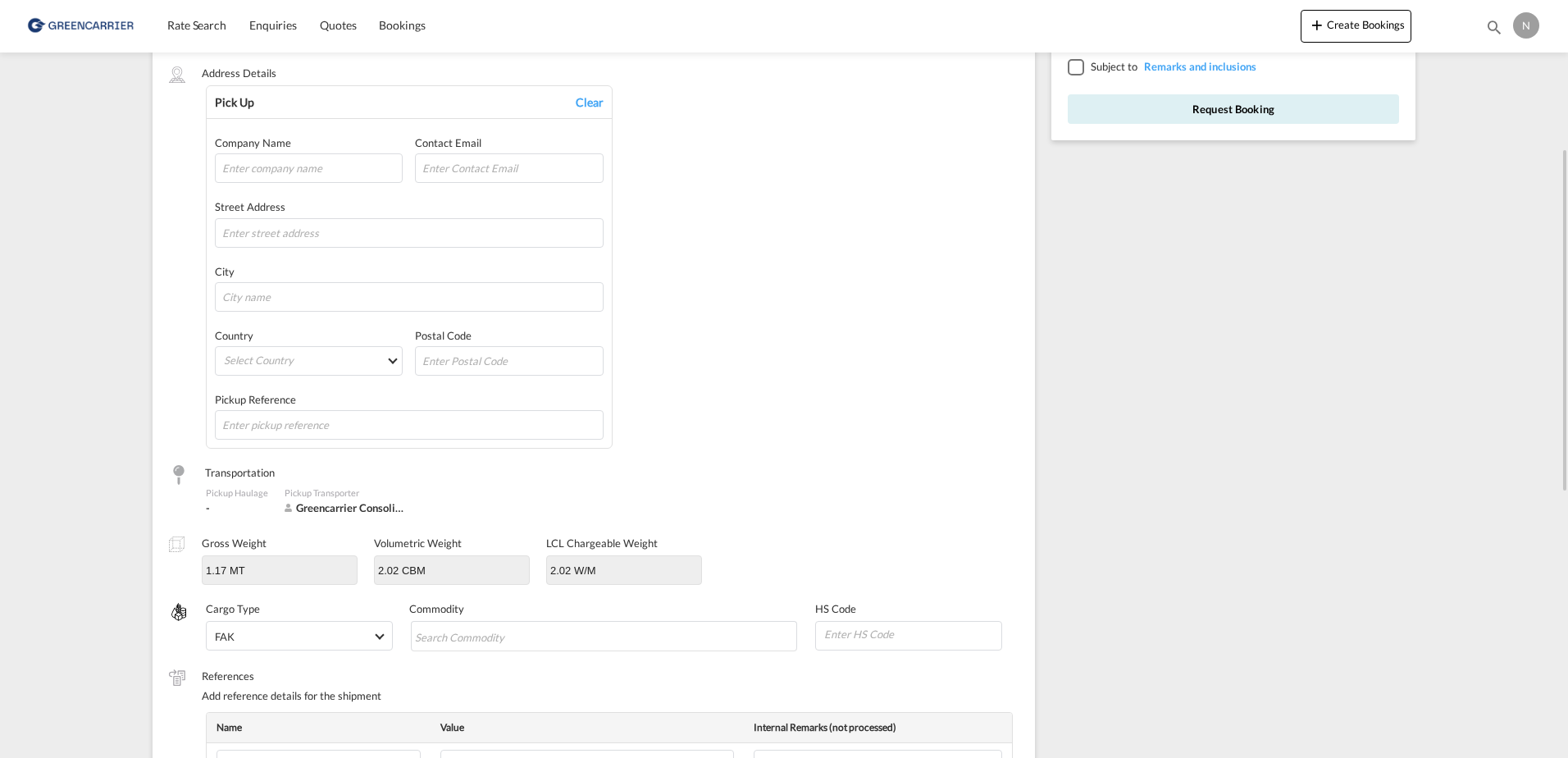
scroll to position [410, 0]
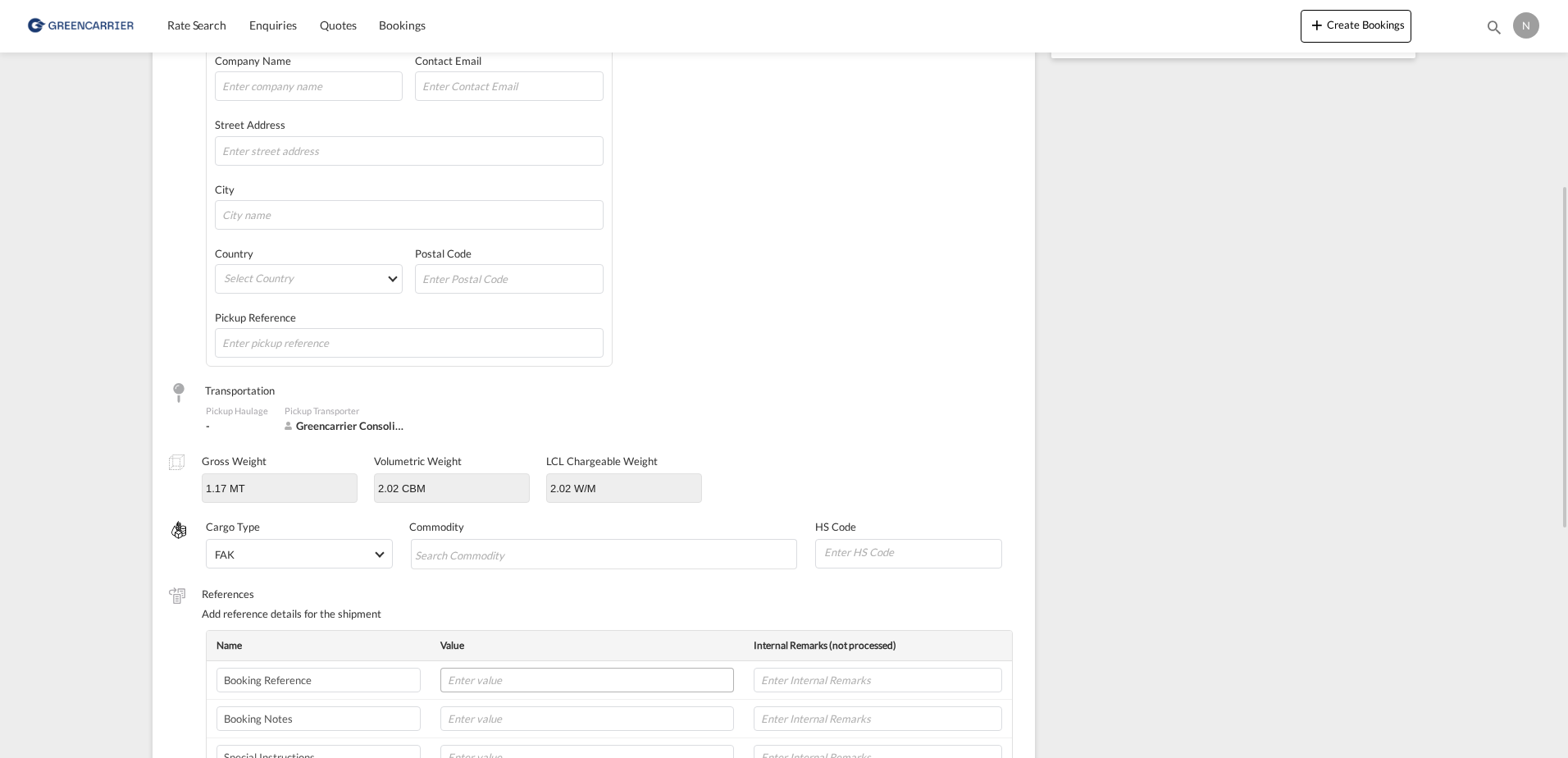
drag, startPoint x: 604, startPoint y: 704, endPoint x: 605, endPoint y: 688, distance: 16.0
click at [604, 703] on td at bounding box center [588, 718] width 314 height 39
click at [605, 686] on input "text" at bounding box center [587, 680] width 294 height 25
paste input "CPH32106840"
type input "CPH32106840"
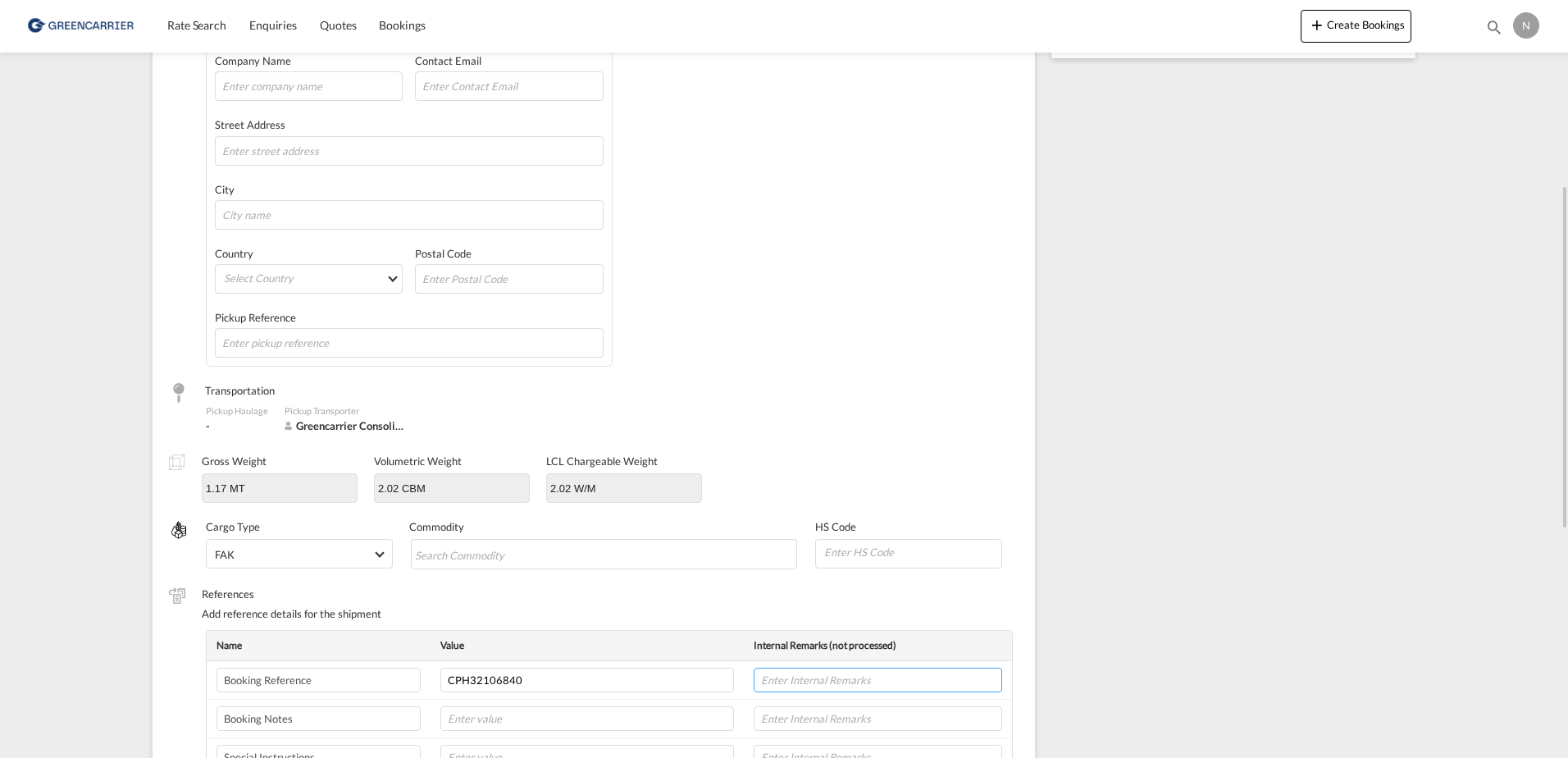
click at [871, 677] on input "text" at bounding box center [878, 680] width 248 height 25
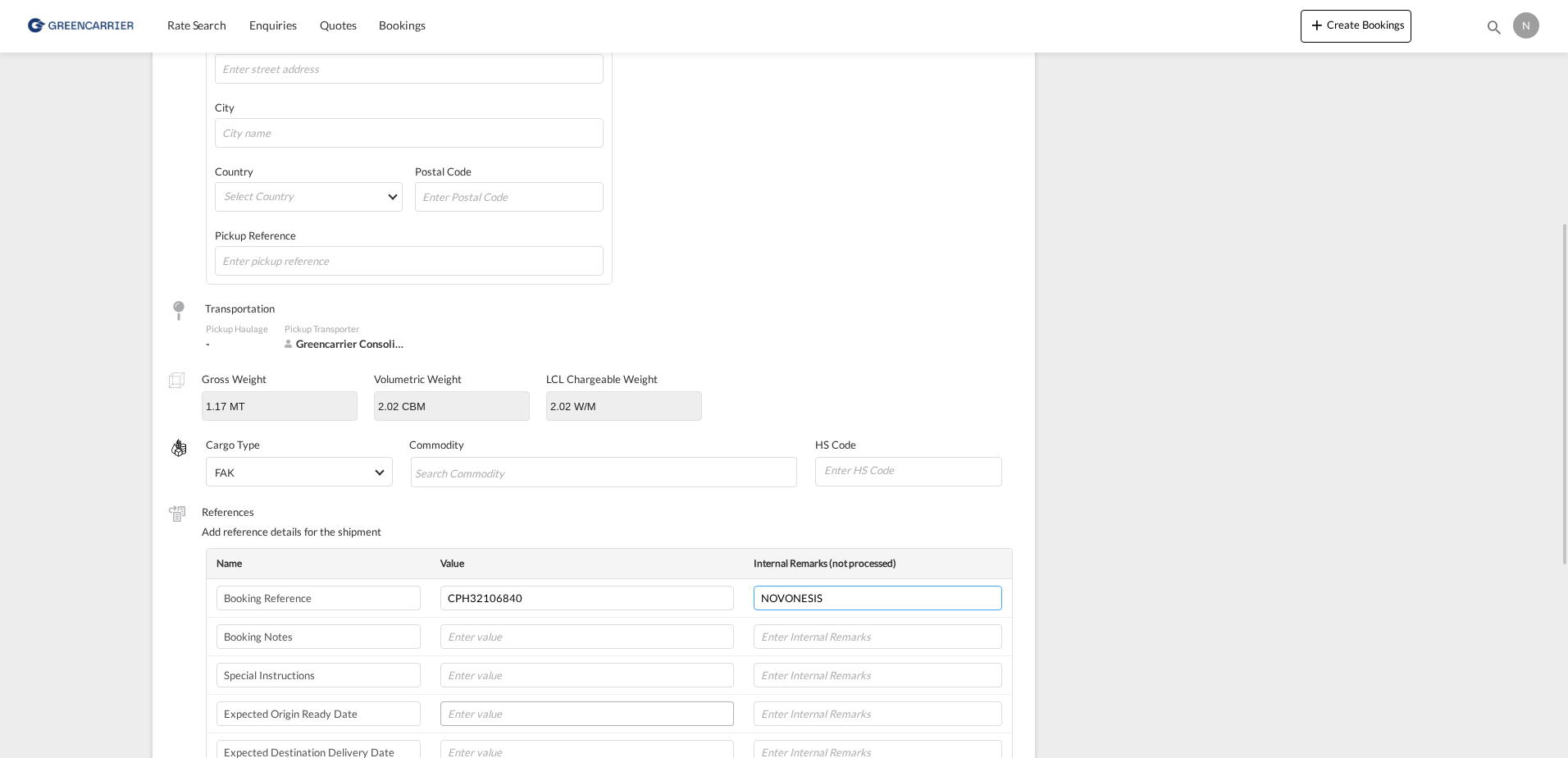
type input "NOVONESIS"
click at [544, 711] on input "text" at bounding box center [587, 713] width 294 height 25
type input "[DATE]"
click at [877, 479] on input at bounding box center [912, 469] width 179 height 25
type input "350790"
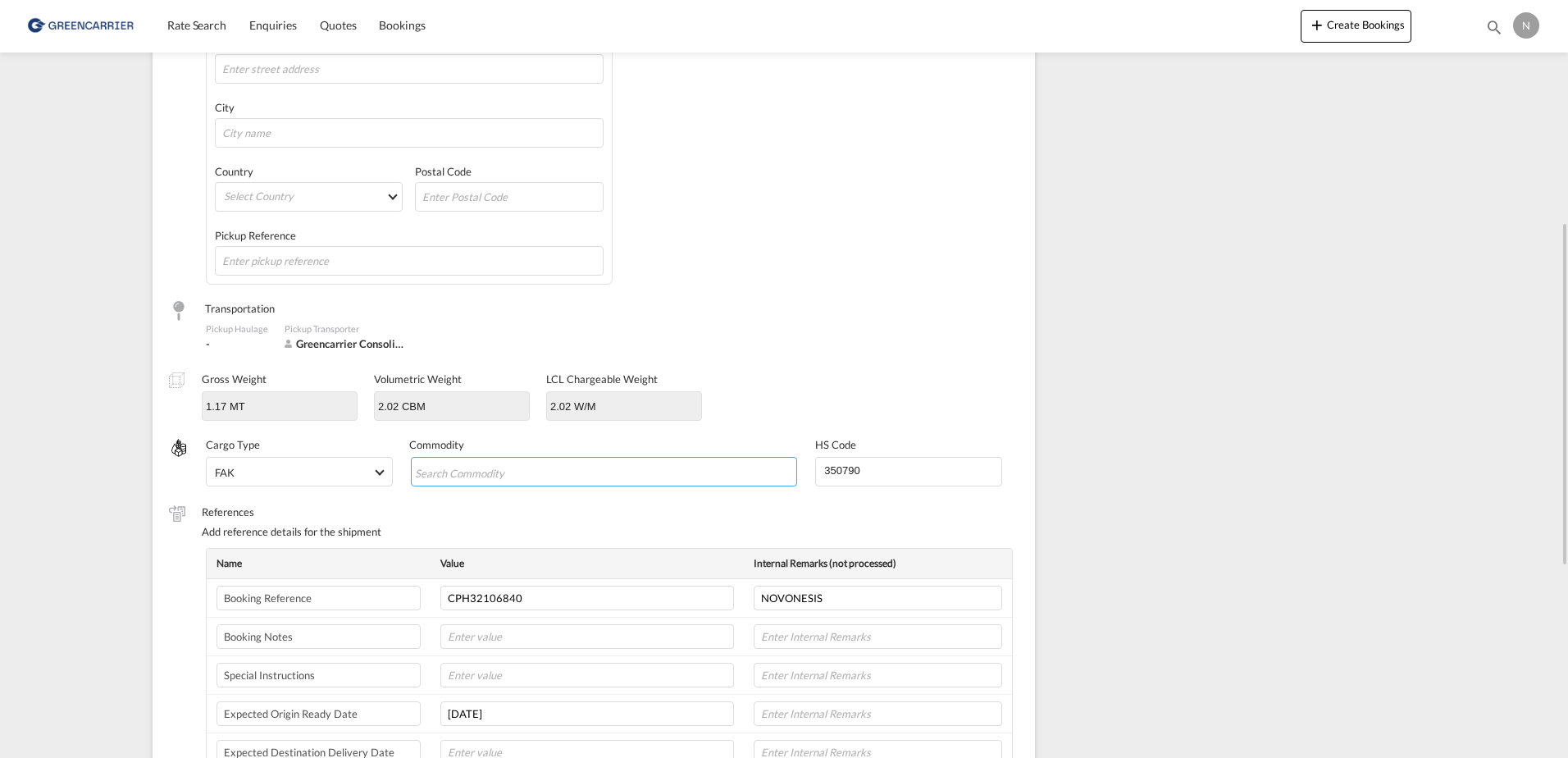
click at [537, 480] on input "Chips input." at bounding box center [490, 472] width 150 height 26
type input "ENZYMES"
click at [795, 715] on input "text" at bounding box center [878, 713] width 248 height 25
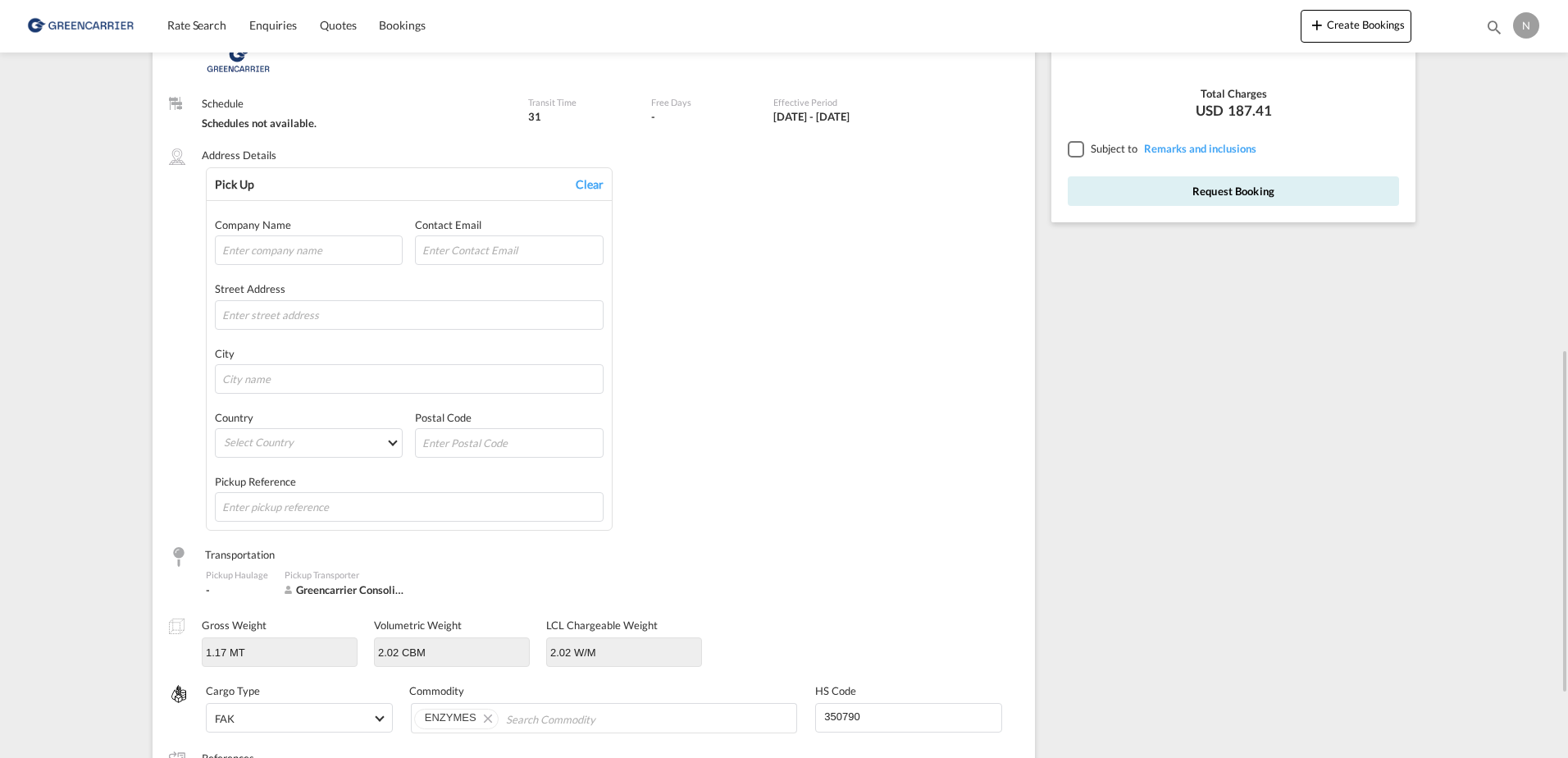
scroll to position [82, 0]
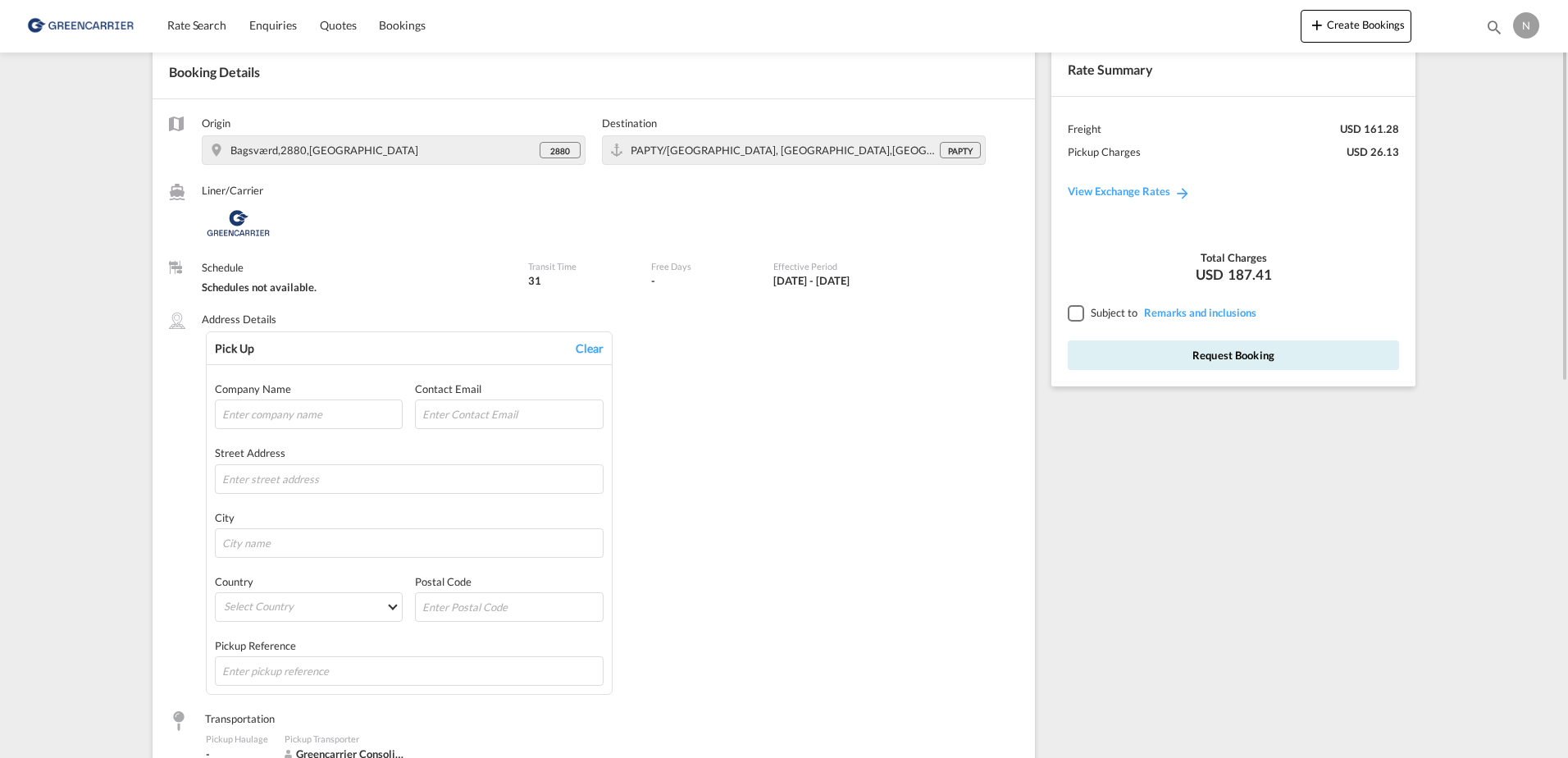
type input "8L"
click at [1081, 312] on div at bounding box center [1075, 312] width 15 height 15
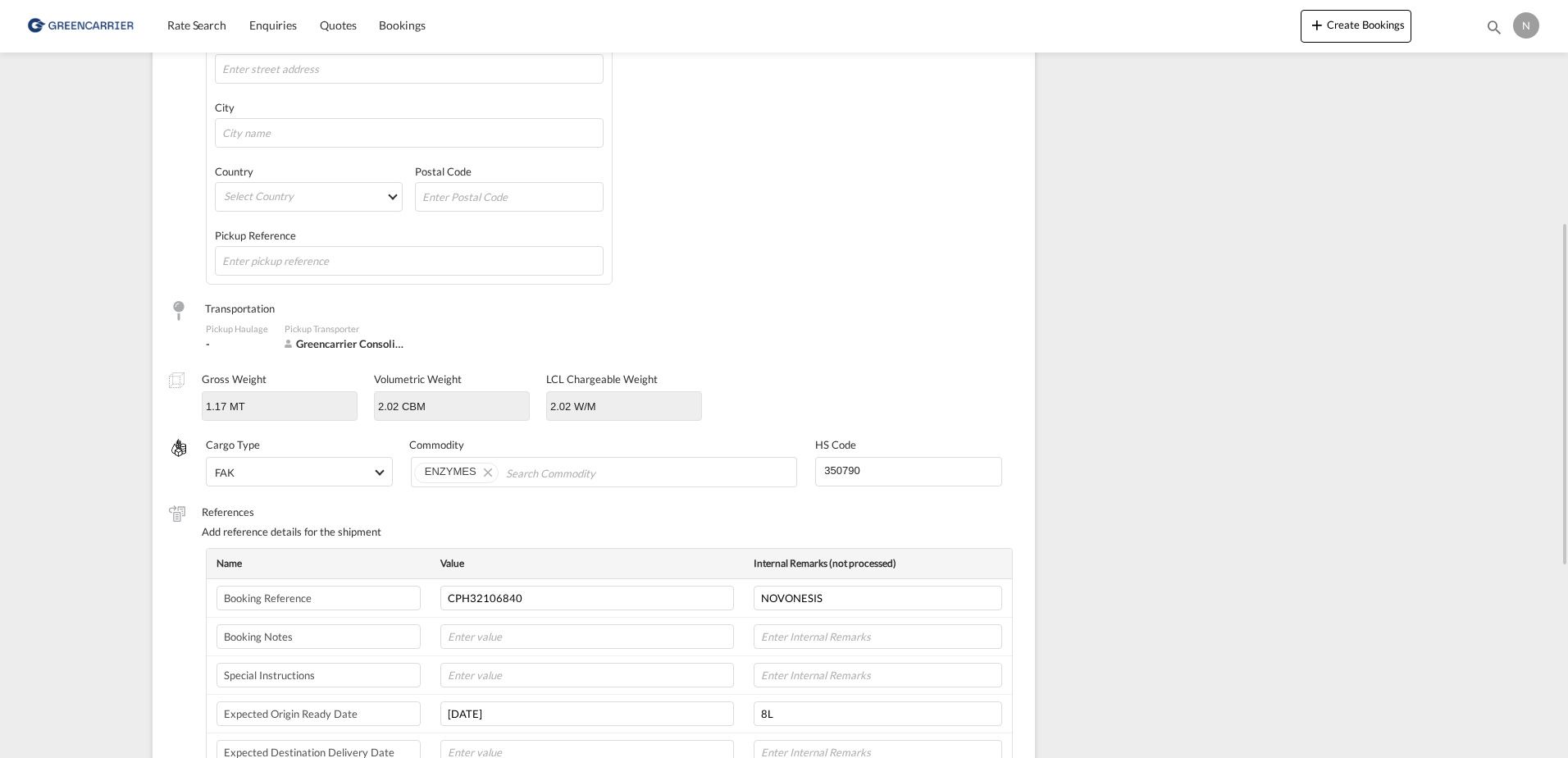
scroll to position [164, 0]
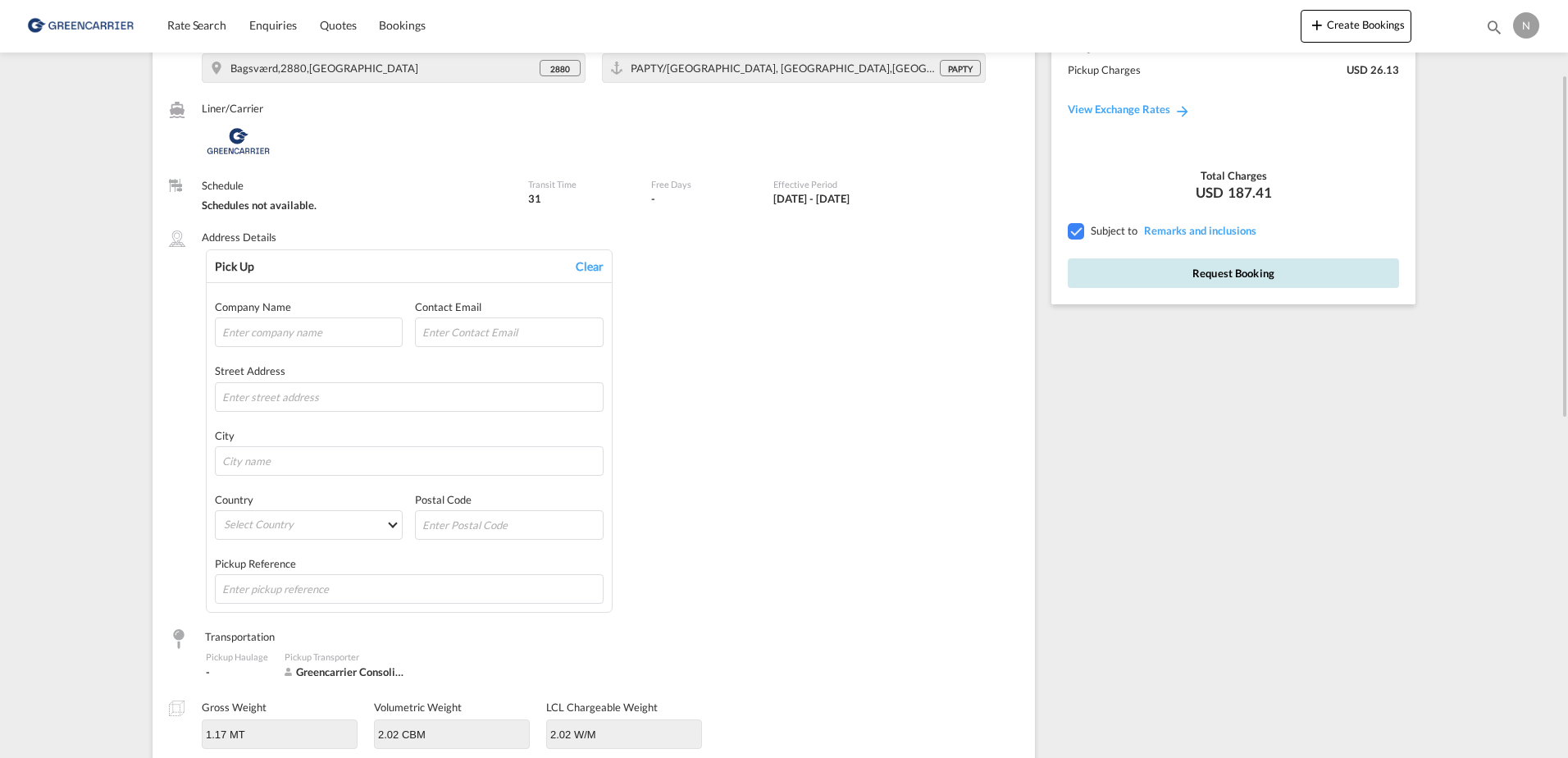
click at [1260, 282] on button "Request Booking" at bounding box center [1234, 273] width 332 height 29
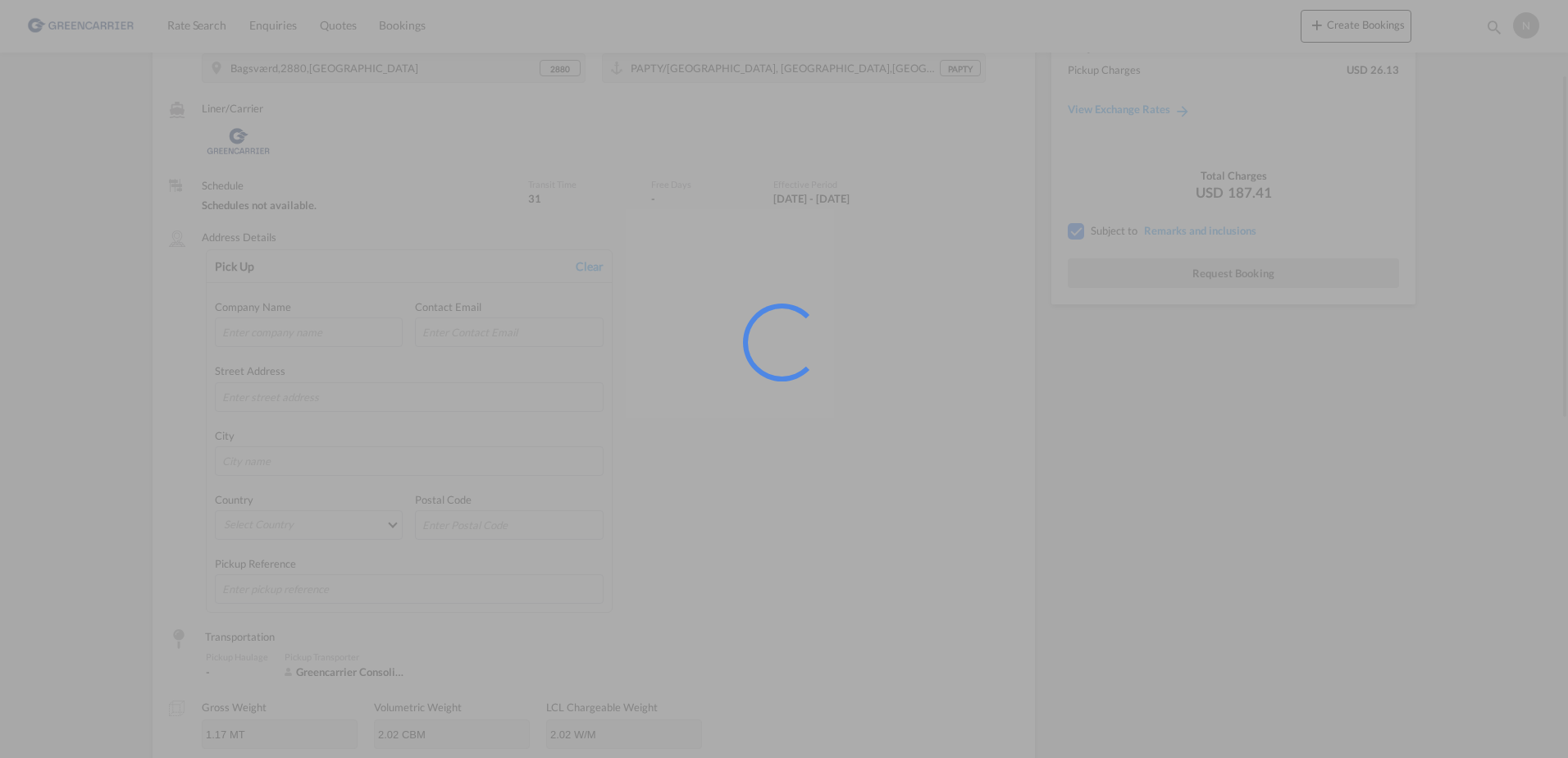
scroll to position [0, 0]
